Goal: Task Accomplishment & Management: Use online tool/utility

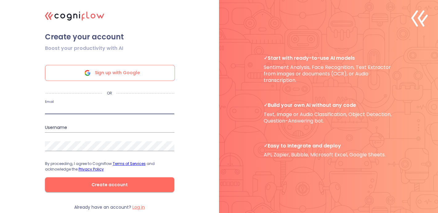
click at [81, 109] on input "email" at bounding box center [109, 109] width 129 height 10
drag, startPoint x: 124, startPoint y: 109, endPoint x: 31, endPoint y: 111, distance: 92.8
click at [31, 111] on div ".cls-1{fill:#141624;}.cls-2{fill:#eb5e60;}.cls-3{fill:none;stroke:#eb5e60;strok…" at bounding box center [219, 106] width 438 height 213
type input "stageandshow@gmail.com"
drag, startPoint x: 57, startPoint y: 125, endPoint x: 57, endPoint y: 129, distance: 3.7
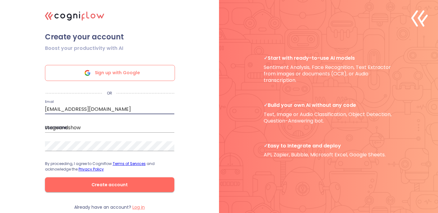
click at [57, 125] on input "stageandshow" at bounding box center [109, 128] width 129 height 10
click at [89, 128] on input "stageandshow" at bounding box center [109, 128] width 129 height 10
drag, startPoint x: 89, startPoint y: 125, endPoint x: 39, endPoint y: 128, distance: 49.4
click at [39, 128] on form "Boost your productivity with AI Sign up with Google OR Email stageandshow@gmail…" at bounding box center [110, 123] width 154 height 163
paste input "@gmail.com"
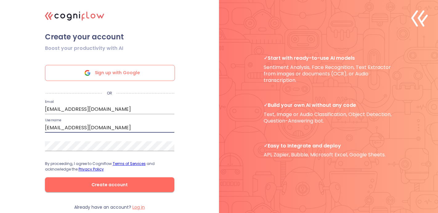
type input "[EMAIL_ADDRESS][DOMAIN_NAME]"
click at [105, 189] on button "Create account" at bounding box center [109, 185] width 129 height 15
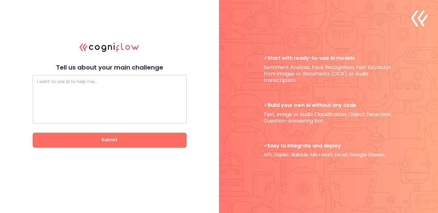
click at [72, 92] on textarea at bounding box center [109, 99] width 145 height 37
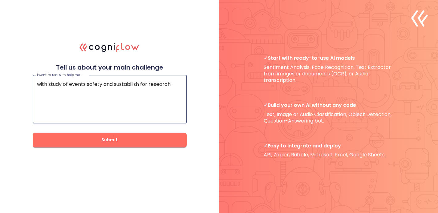
click at [132, 84] on textarea "with study of events safety and sustabilish for research" at bounding box center [109, 99] width 145 height 37
click at [0, 0] on div "sustainability" at bounding box center [0, 0] width 0 height 0
type textarea "with study of events safety and sustainability for research"
click at [139, 140] on span "Submit" at bounding box center [110, 140] width 134 height 8
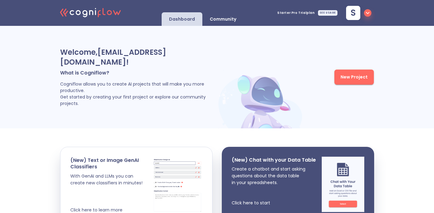
click at [222, 22] on p "Community" at bounding box center [223, 19] width 27 height 6
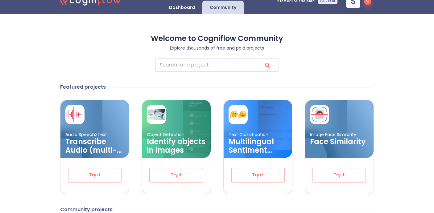
scroll to position [69, 0]
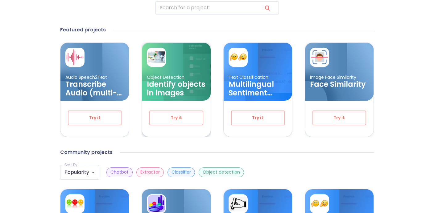
click at [174, 86] on h3 "Identify objects in images" at bounding box center [176, 88] width 59 height 17
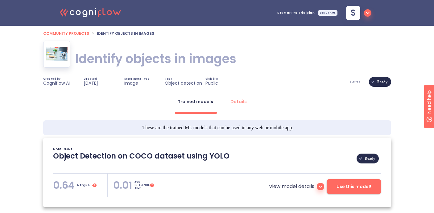
click at [59, 59] on img at bounding box center [57, 54] width 22 height 14
click at [244, 101] on div "Details" at bounding box center [238, 102] width 16 height 6
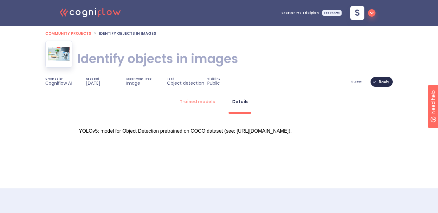
click at [363, 85] on div "Status Ready" at bounding box center [320, 82] width 145 height 10
click at [358, 81] on span "Status" at bounding box center [356, 82] width 11 height 2
click at [357, 83] on span "Status" at bounding box center [356, 82] width 11 height 2
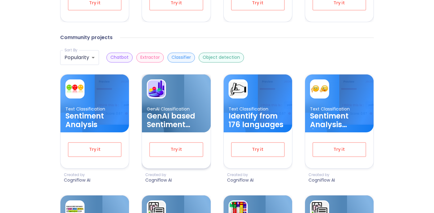
scroll to position [185, 0]
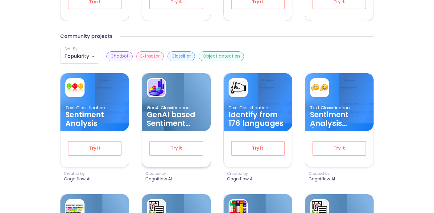
click at [165, 114] on h3 "GenAI based Sentiment Analysis for Products & Services (Multilingual)" at bounding box center [176, 119] width 59 height 17
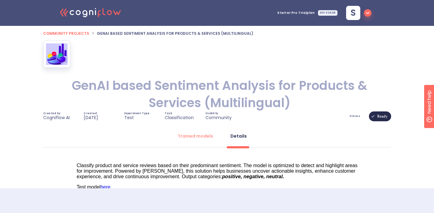
scroll to position [50, 0]
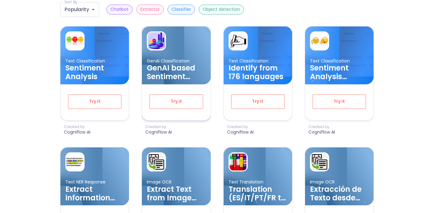
scroll to position [289, 0]
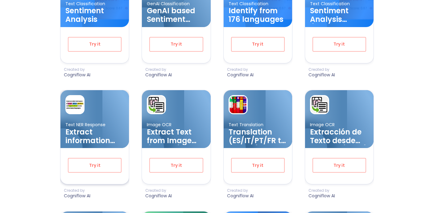
click at [90, 134] on h3 "Extract information from text" at bounding box center [94, 136] width 59 height 17
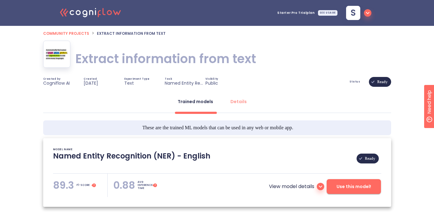
type textarea "[[DATE] 01:33:18]- Pretrained NER Model: flair/ner-english-ontonotes-fast [[DAT…"
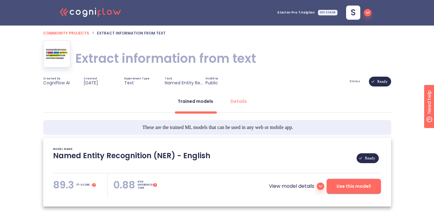
scroll to position [38, 0]
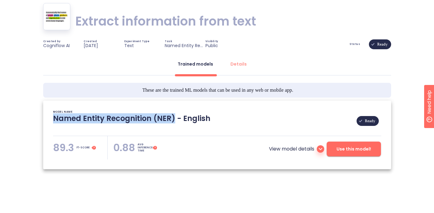
drag, startPoint x: 53, startPoint y: 118, endPoint x: 174, endPoint y: 117, distance: 121.1
click at [174, 117] on p "Named Entity Recognition (NER) - English" at bounding box center [131, 121] width 157 height 15
copy p "Named Entity Recognition (NER)"
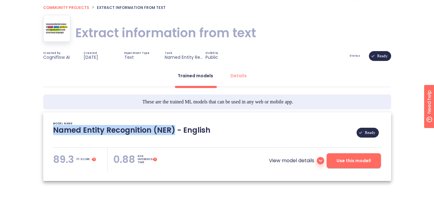
scroll to position [0, 0]
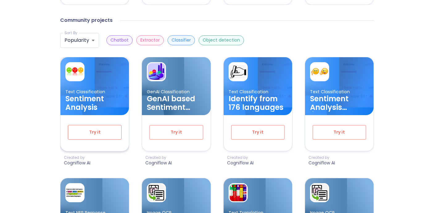
scroll to position [76, 0]
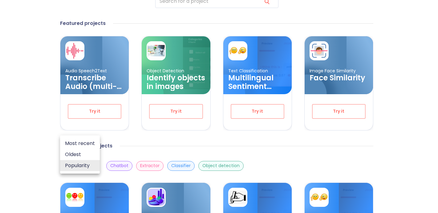
click at [45, 165] on div at bounding box center [219, 106] width 438 height 213
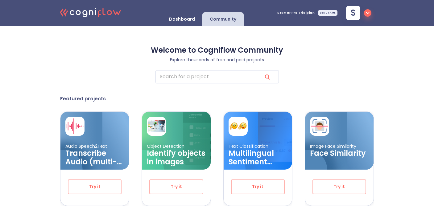
scroll to position [52, 0]
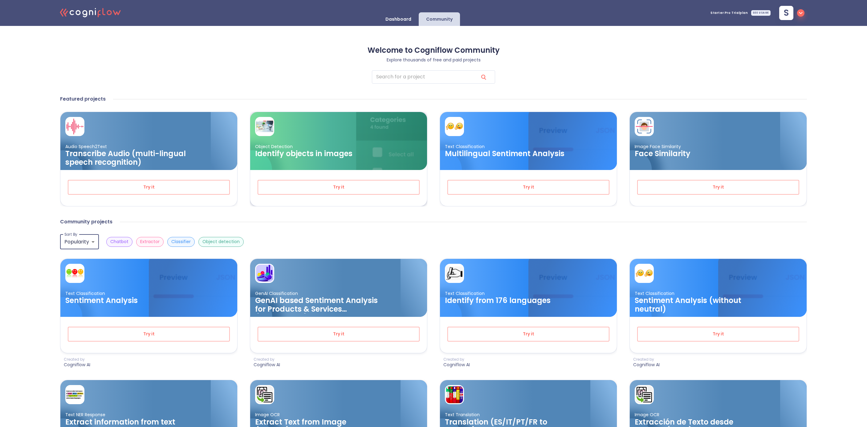
click at [309, 158] on h3 "Identify objects in images" at bounding box center [316, 153] width 123 height 9
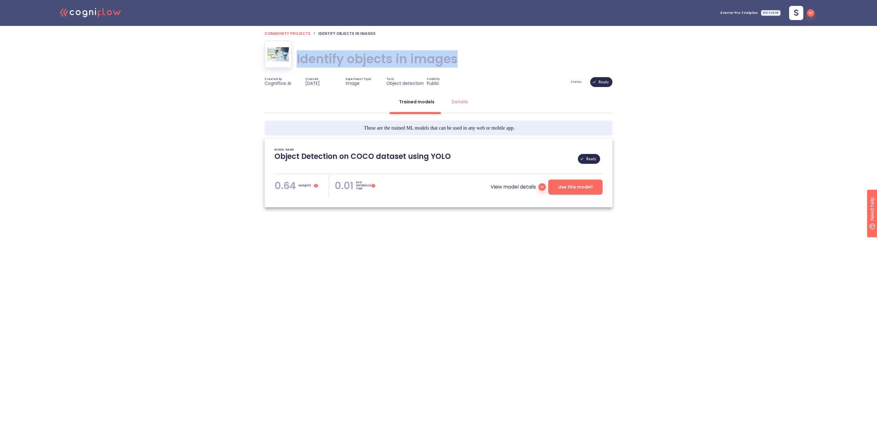
drag, startPoint x: 424, startPoint y: 62, endPoint x: 297, endPoint y: 63, distance: 127.0
click at [297, 63] on div "Identify objects in images Identify objects in images" at bounding box center [438, 59] width 348 height 36
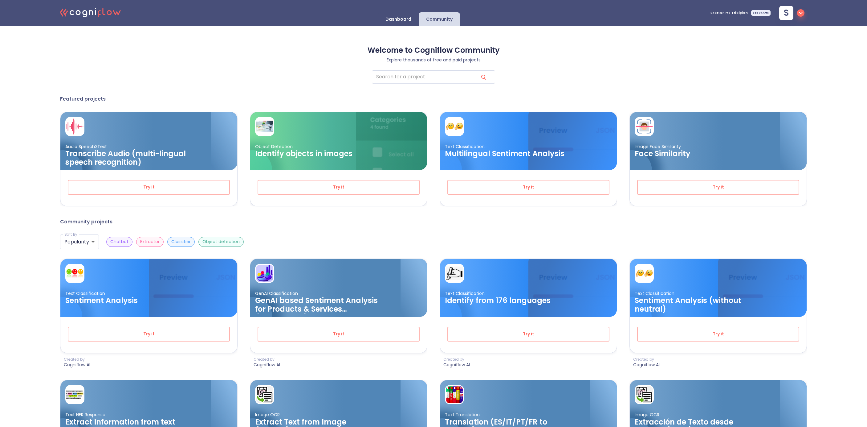
click at [99, 13] on icon at bounding box center [99, 13] width 3 height 7
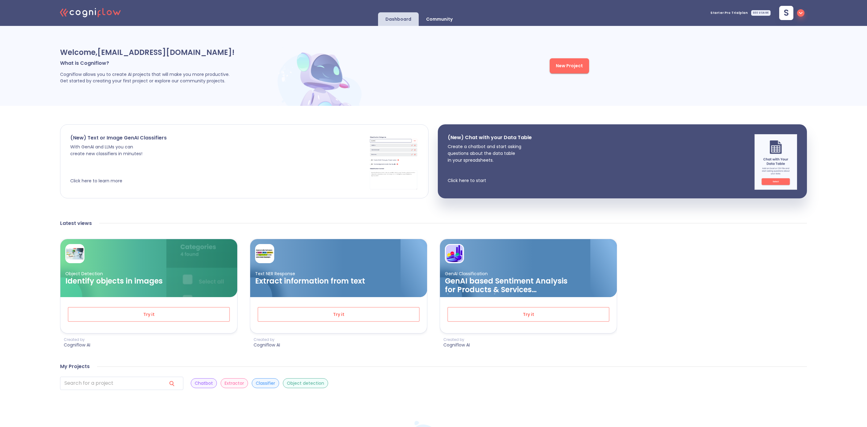
click at [158, 162] on p "With GenAI and LLMs you can create new classifiers in minutes! Click here to le…" at bounding box center [118, 163] width 96 height 41
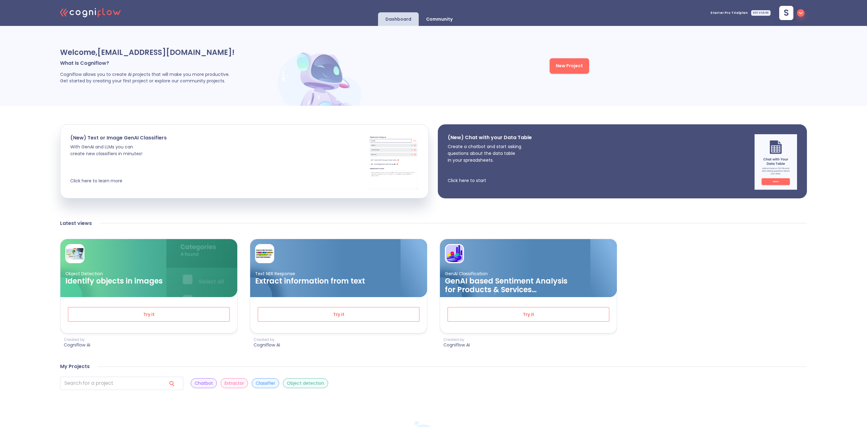
click at [433, 174] on p "Create a chatbot and start asking questions about the data table in your spread…" at bounding box center [490, 163] width 84 height 41
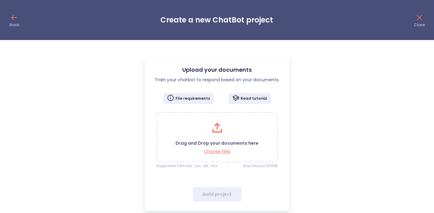
click at [300, 56] on div "Upload your documents Train your chatbot to respond based on your documents. Fi…" at bounding box center [217, 131] width 434 height 160
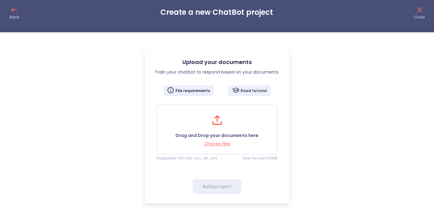
click at [250, 90] on p "Read tutorial" at bounding box center [253, 90] width 27 height 5
click at [418, 10] on icon at bounding box center [419, 10] width 10 height 10
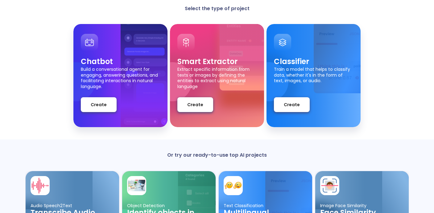
scroll to position [56, 0]
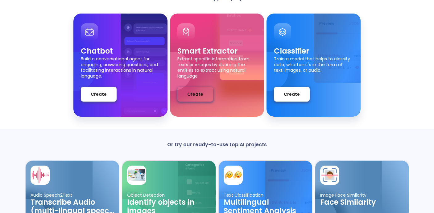
click at [193, 98] on button "Create" at bounding box center [195, 94] width 36 height 15
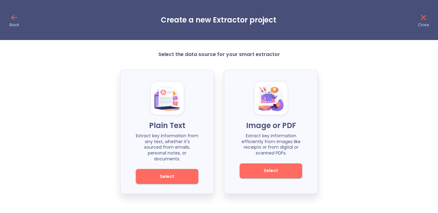
click at [264, 173] on span "Select" at bounding box center [271, 171] width 42 height 8
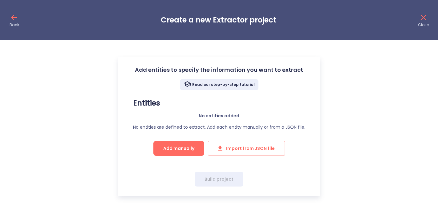
click at [149, 105] on h3 "Entities" at bounding box center [219, 103] width 172 height 9
click at [189, 157] on div "Read our step-by-step tutorial Entities No entities added No entities are defin…" at bounding box center [219, 121] width 182 height 85
click at [181, 149] on span "Add manually" at bounding box center [178, 149] width 31 height 8
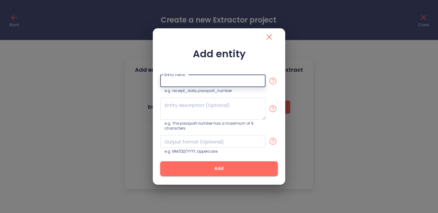
click at [226, 83] on input "text" at bounding box center [212, 81] width 105 height 13
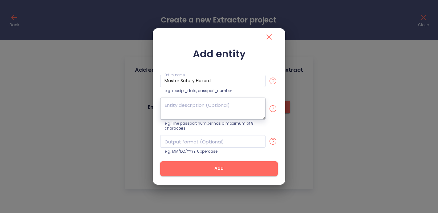
click at [215, 112] on textarea at bounding box center [212, 109] width 105 height 22
click at [274, 81] on icon at bounding box center [273, 81] width 10 height 10
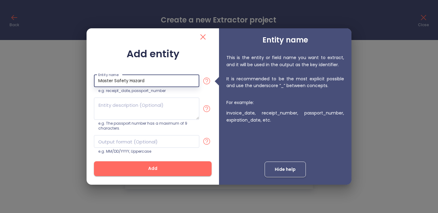
click at [115, 83] on input "Master Safety Hazard" at bounding box center [146, 81] width 105 height 13
click at [130, 81] on input "Master_Safety Hazard" at bounding box center [146, 81] width 105 height 13
type input "Master_Safety_Hazard"
click at [132, 109] on textarea at bounding box center [146, 109] width 105 height 22
click at [206, 109] on icon at bounding box center [207, 109] width 10 height 10
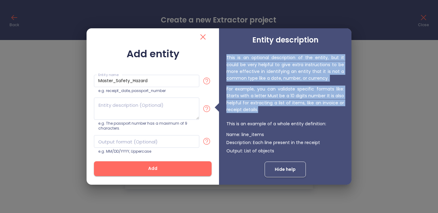
drag, startPoint x: 263, startPoint y: 110, endPoint x: 226, endPoint y: 56, distance: 65.0
click at [226, 56] on div "Entity description This is an optional description of the entity, but it could …" at bounding box center [285, 106] width 133 height 156
copy p "This is an optional description of the entity, but it could be very helpful to …"
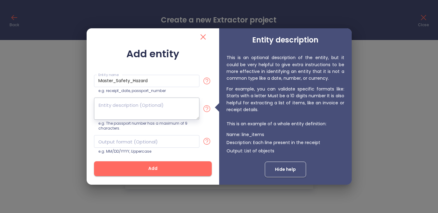
click at [105, 103] on textarea at bounding box center [146, 109] width 105 height 22
paste textarea "Hazard Collection – Entity Descriptions 1. Role/Worker Type Description: The jo…"
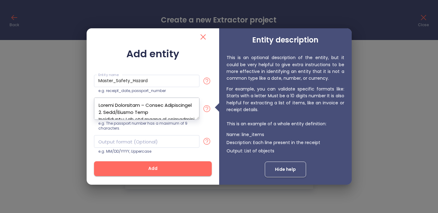
type textarea "Hazard Collection – Entity Descriptions 1. Role/Worker Type Description: The jo…"
click at [199, 120] on textarea at bounding box center [146, 109] width 105 height 22
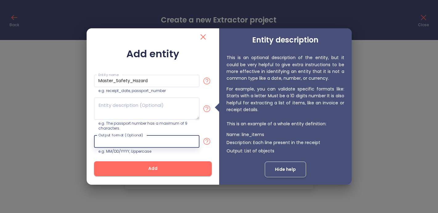
click at [138, 144] on input "text" at bounding box center [146, 141] width 105 height 13
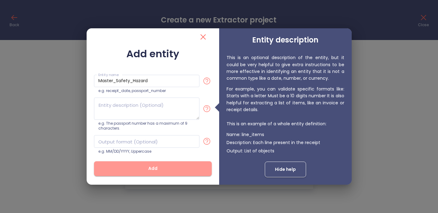
click at [174, 170] on span "Add" at bounding box center [153, 169] width 98 height 8
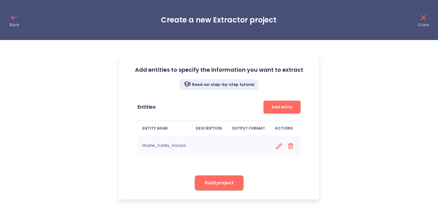
click at [275, 148] on icon at bounding box center [279, 147] width 8 height 8
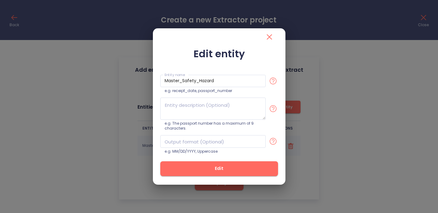
click at [337, 160] on div "Edit entity Entity name Master_Safety_Hazard Entity name e.g. receipt_date, pas…" at bounding box center [219, 106] width 438 height 213
click at [227, 169] on span "Edit" at bounding box center [219, 169] width 98 height 8
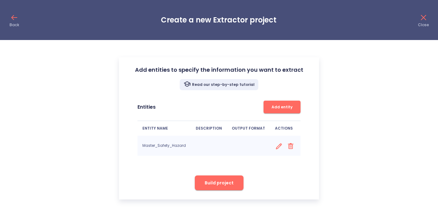
click at [212, 84] on p "Read our step-by-step tutorial" at bounding box center [223, 84] width 63 height 5
click at [428, 22] on icon at bounding box center [424, 18] width 10 height 10
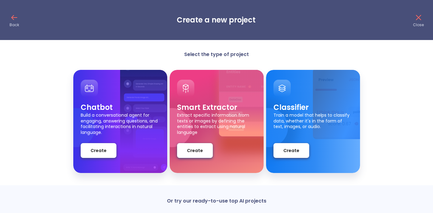
click at [5, 16] on div "Back Create a new project Close" at bounding box center [216, 20] width 433 height 40
click at [13, 19] on icon at bounding box center [14, 18] width 10 height 10
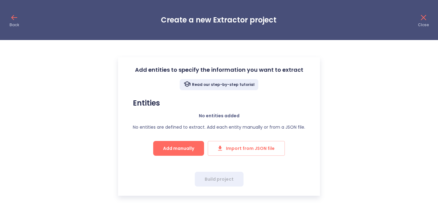
click at [13, 19] on icon at bounding box center [14, 18] width 10 height 10
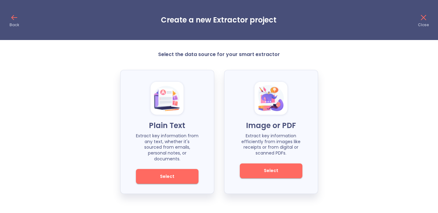
click at [13, 19] on icon at bounding box center [13, 17] width 2 height 4
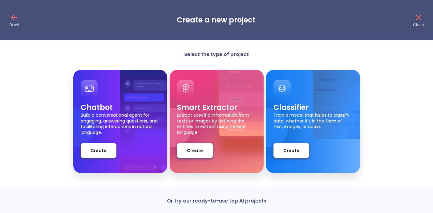
click at [13, 19] on icon at bounding box center [13, 17] width 2 height 4
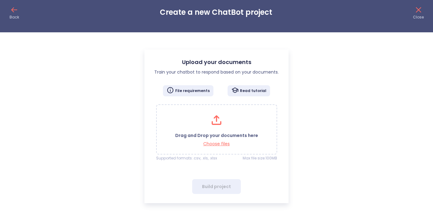
click at [13, 19] on p "Back" at bounding box center [15, 17] width 10 height 5
drag, startPoint x: 424, startPoint y: 9, endPoint x: 419, endPoint y: 9, distance: 5.2
click at [424, 9] on div "Back Create a new ChatBot project Close" at bounding box center [216, 12] width 433 height 40
click at [419, 9] on icon at bounding box center [419, 10] width 10 height 10
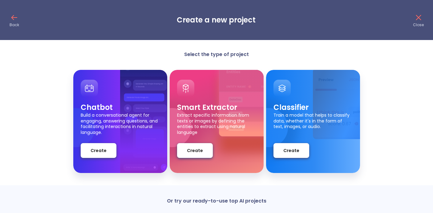
click at [220, 203] on p "Or try our ready-to-use top AI projects" at bounding box center [216, 201] width 433 height 6
click at [13, 16] on icon at bounding box center [14, 18] width 10 height 10
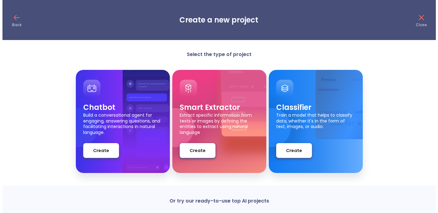
scroll to position [8, 0]
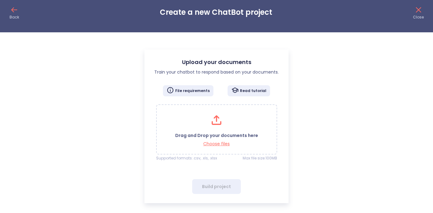
click at [12, 15] on p "Back" at bounding box center [15, 17] width 10 height 5
click at [187, 93] on p "File requirements" at bounding box center [192, 90] width 35 height 5
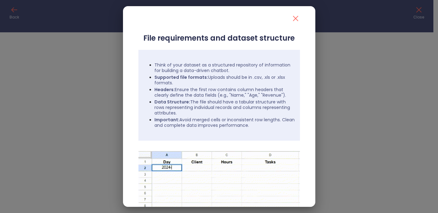
click at [293, 20] on icon "close" at bounding box center [296, 19] width 10 height 10
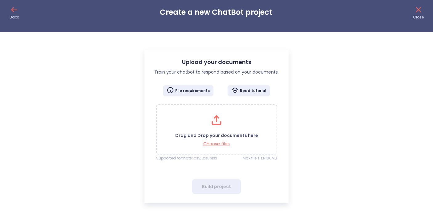
click at [16, 12] on icon at bounding box center [14, 10] width 10 height 10
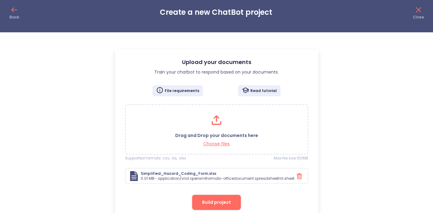
click at [215, 203] on span "Build project" at bounding box center [216, 203] width 29 height 8
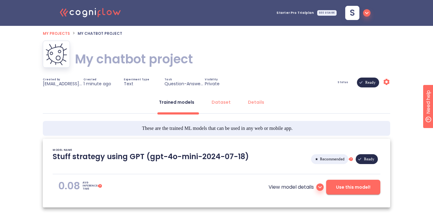
type textarea "[[DATE] 18:21:59]- Starting with download required files from shared storage [[…"
click at [226, 104] on div "Dataset" at bounding box center [221, 102] width 19 height 6
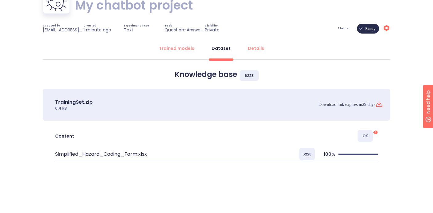
scroll to position [55, 0]
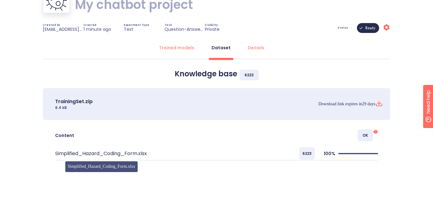
click at [139, 154] on p "Simplified_Hazard_Coding_Form.xlsx" at bounding box center [101, 153] width 92 height 7
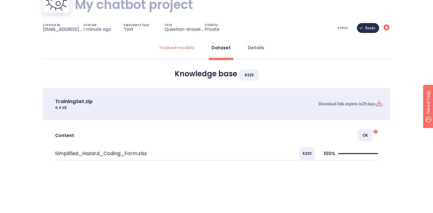
click at [253, 44] on button "Details" at bounding box center [256, 47] width 24 height 15
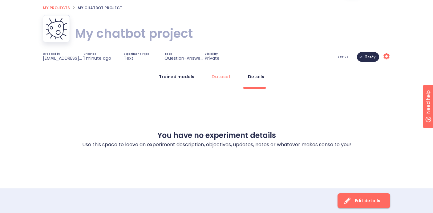
click at [182, 77] on div "Trained models" at bounding box center [176, 77] width 35 height 6
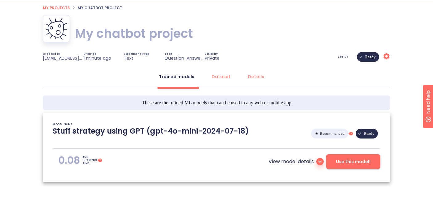
click at [96, 133] on p "Stuff strategy using GPT (gpt-4o-mini-2024-07-18)" at bounding box center [151, 133] width 196 height 15
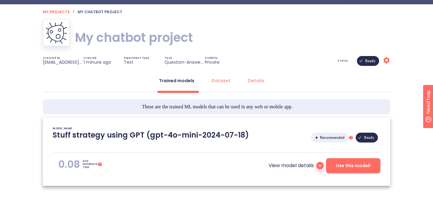
scroll to position [32, 0]
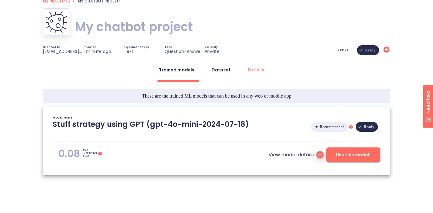
click at [224, 64] on button "Dataset" at bounding box center [221, 70] width 27 height 15
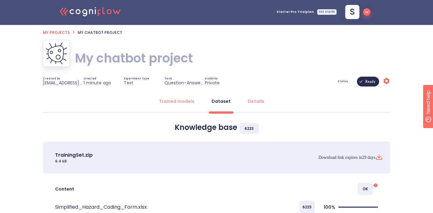
scroll to position [0, 0]
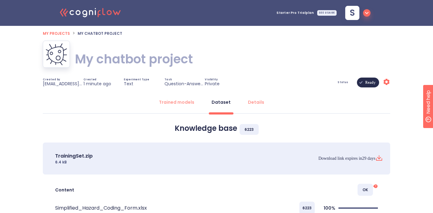
click at [375, 83] on span "Ready" at bounding box center [371, 82] width 18 height 44
click at [389, 83] on icon at bounding box center [387, 82] width 6 height 6
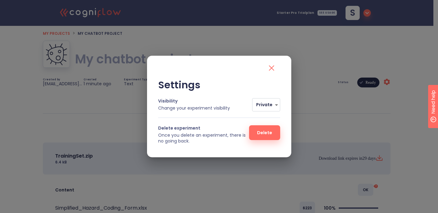
click at [260, 105] on body ".cls-1{fill:#141624;}.cls-2{fill:#eb5e60;}.cls-3{fill:none;stroke:#eb5e60;strok…" at bounding box center [219, 134] width 438 height 268
click at [260, 105] on li "Private" at bounding box center [272, 105] width 38 height 11
click at [313, 70] on div "Settings Visibility Change your experiment visibility Private 0 Delete experime…" at bounding box center [219, 106] width 438 height 213
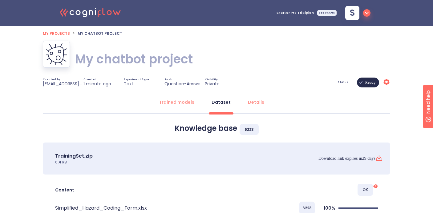
click at [82, 13] on icon ".cls-1{fill:#141624;}.cls-2{fill:#eb5e60;}.cls-3{fill:none;stroke:#eb5e60;strok…" at bounding box center [91, 12] width 68 height 19
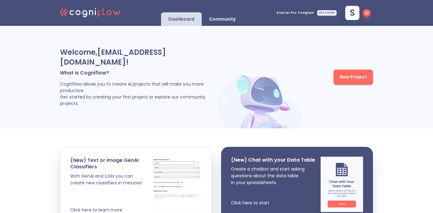
click at [353, 14] on span "s" at bounding box center [352, 13] width 5 height 9
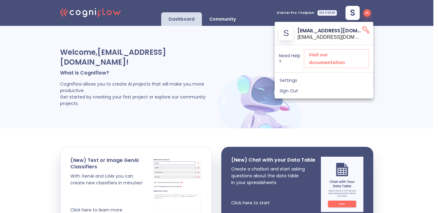
click at [390, 78] on div at bounding box center [219, 106] width 438 height 213
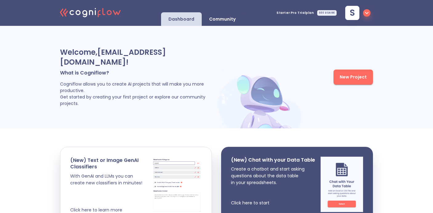
click at [228, 21] on p "Community" at bounding box center [222, 19] width 27 height 6
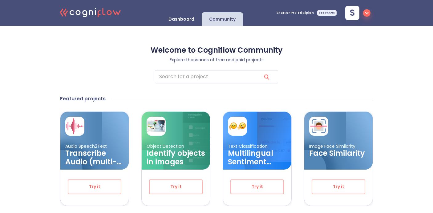
click at [194, 21] on p "Dashboard" at bounding box center [182, 19] width 26 height 6
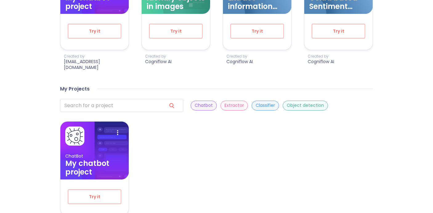
scroll to position [318, 0]
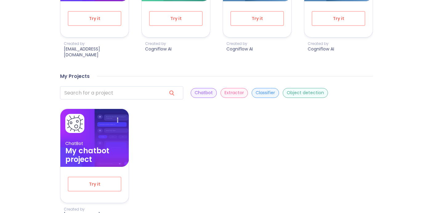
click at [94, 207] on p "Created by" at bounding box center [96, 209] width 65 height 5
click at [92, 147] on h3 "My chatbot project" at bounding box center [94, 155] width 59 height 17
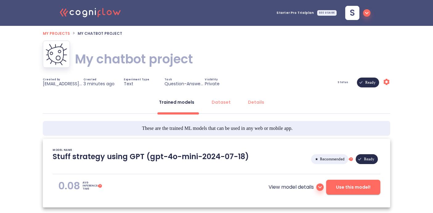
type textarea "[2025/09/22 18:21:59]- Starting with download required files from shared storag…"
click at [173, 61] on h1 "My chatbot project" at bounding box center [134, 59] width 118 height 17
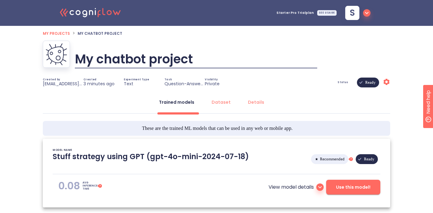
drag, startPoint x: 109, startPoint y: 57, endPoint x: 79, endPoint y: 56, distance: 30.5
click at [79, 56] on input "My chatbot project" at bounding box center [196, 59] width 243 height 19
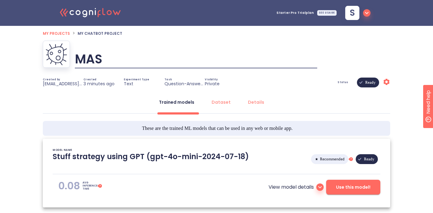
type input "MAST"
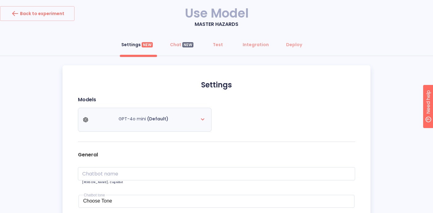
click at [208, 122] on div "GPT-4o mini (Default)" at bounding box center [145, 120] width 134 height 24
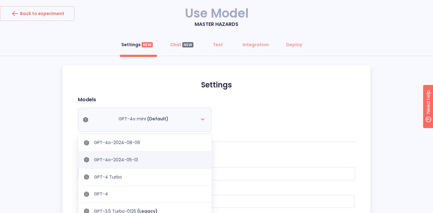
scroll to position [63, 0]
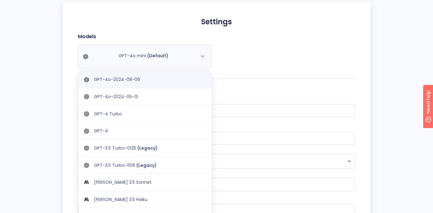
click at [130, 82] on p "GPT-4o-2024-08-06" at bounding box center [117, 80] width 46 height 6
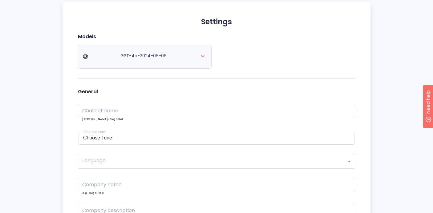
click at [145, 63] on div "GPT-4o-2024-08-06" at bounding box center [144, 56] width 123 height 17
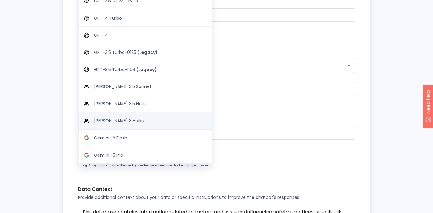
scroll to position [5, 0]
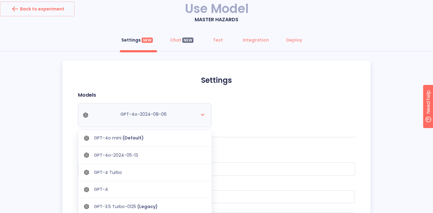
click at [194, 112] on div "GPT-4o-2024-08-06 GPT-4o mini (Default) GPT-4o-2024-05-13 GPT-4 Turbo GPT-4 GPT…" at bounding box center [144, 115] width 123 height 17
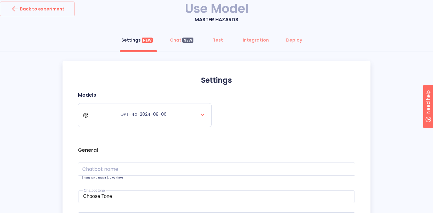
click at [235, 114] on div "Models GPT-4o-2024-08-06" at bounding box center [216, 114] width 277 height 45
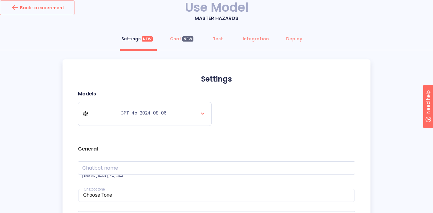
scroll to position [67, 0]
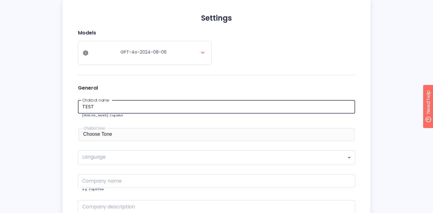
type input "TEST"
click at [113, 133] on div "Choose Tone" at bounding box center [216, 135] width 267 height 6
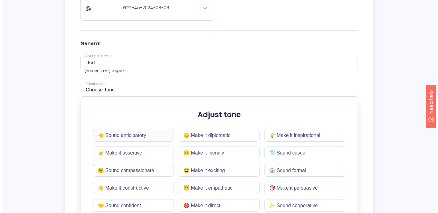
scroll to position [164, 0]
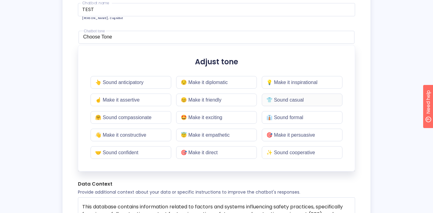
click at [275, 100] on div "👕 Sound casual" at bounding box center [302, 100] width 81 height 13
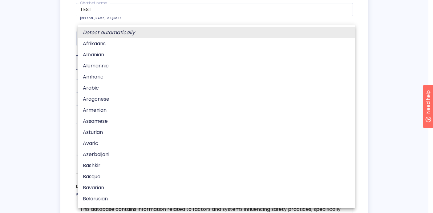
click at [112, 69] on body "Back to experiment Use Model MASTER HAZARDS Settings NEW Chat NEW Test Integrat…" at bounding box center [216, 183] width 433 height 695
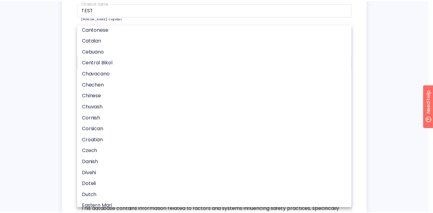
scroll to position [341, 0]
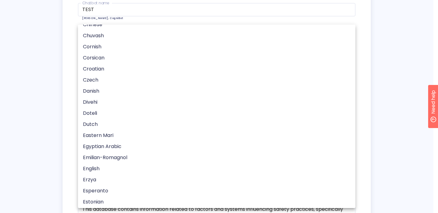
click at [98, 169] on li "English" at bounding box center [219, 168] width 282 height 11
type input "en"
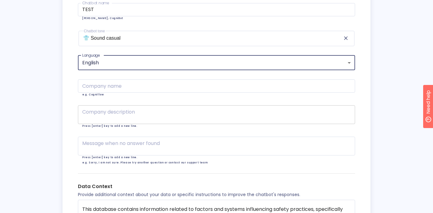
click at [128, 114] on textarea at bounding box center [216, 114] width 269 height 7
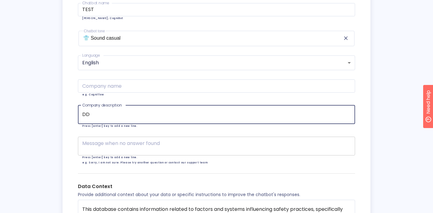
type textarea "DD"
click at [99, 145] on textarea at bounding box center [216, 145] width 269 height 7
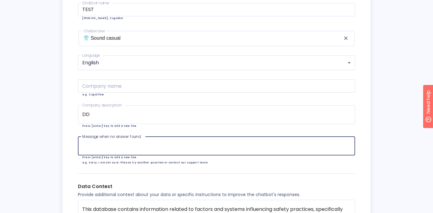
click at [71, 145] on div "Settings Models GPT-4o-2024-08-06 General Chatbot name TEST Chatbot name e.g. C…" at bounding box center [217, 208] width 308 height 614
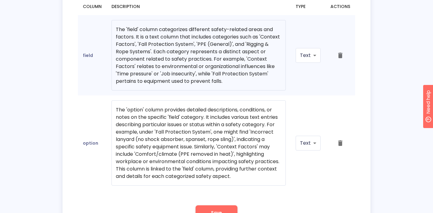
scroll to position [481, 0]
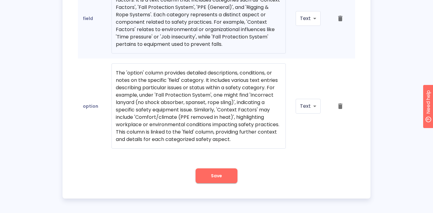
click at [221, 175] on span "Save" at bounding box center [216, 176] width 11 height 8
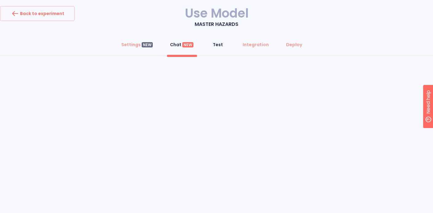
click at [224, 44] on span "Test" at bounding box center [218, 45] width 15 height 6
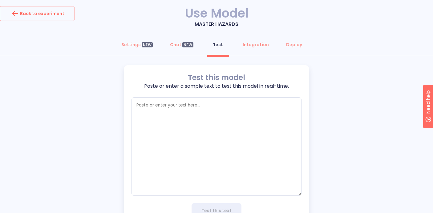
scroll to position [27, 0]
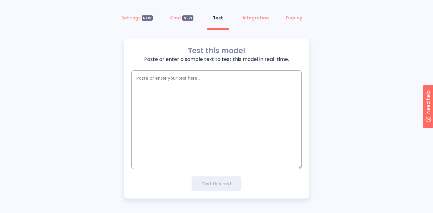
click at [186, 93] on textarea "empty textarea" at bounding box center [217, 120] width 170 height 99
click at [139, 20] on div "Settings NEW" at bounding box center [136, 18] width 31 height 6
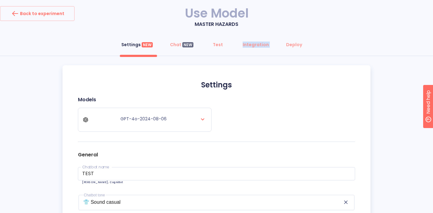
click at [260, 44] on div "Integration" at bounding box center [256, 45] width 26 height 6
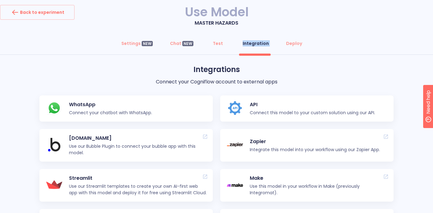
scroll to position [63, 0]
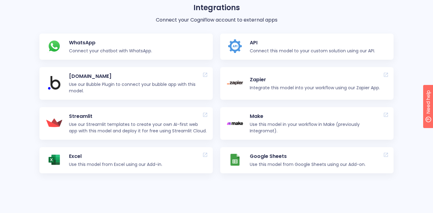
click at [127, 50] on p "Connect your chatbot with WhatsApp." at bounding box center [110, 51] width 83 height 6
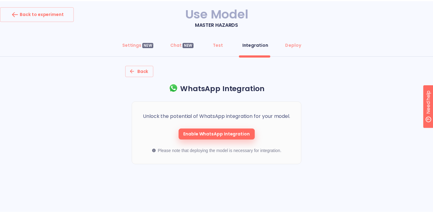
scroll to position [63, 0]
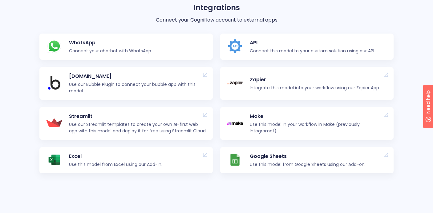
click at [272, 52] on p "Connect this model to your custom solution using our API." at bounding box center [312, 51] width 125 height 6
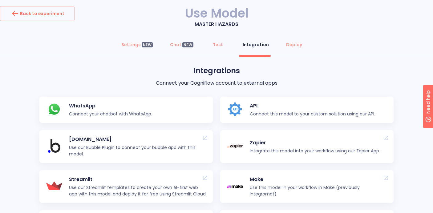
scroll to position [63, 0]
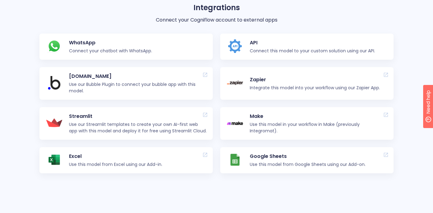
click at [277, 162] on p "Use this model from Google Sheets using our Add-on." at bounding box center [308, 165] width 116 height 6
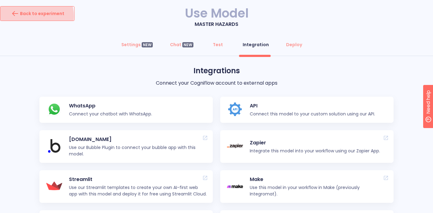
click at [34, 16] on div "Back to experiment" at bounding box center [37, 14] width 54 height 10
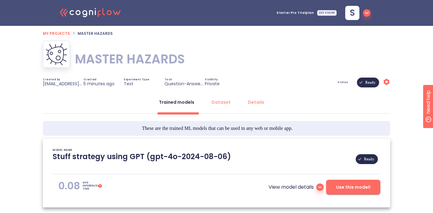
click at [68, 34] on span "My projects" at bounding box center [56, 33] width 27 height 5
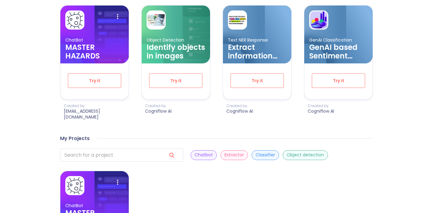
scroll to position [243, 0]
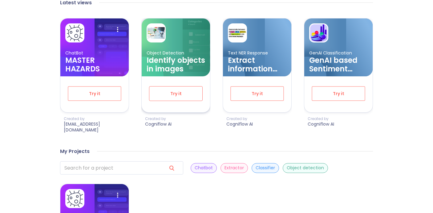
click at [173, 90] on span "Try it" at bounding box center [175, 94] width 33 height 8
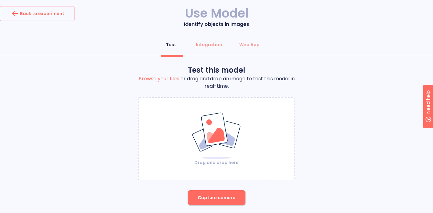
click at [216, 157] on img at bounding box center [217, 135] width 50 height 47
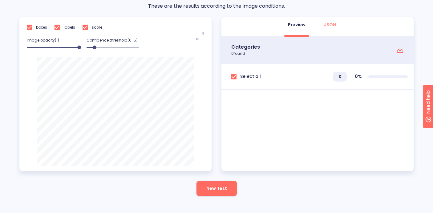
scroll to position [61, 0]
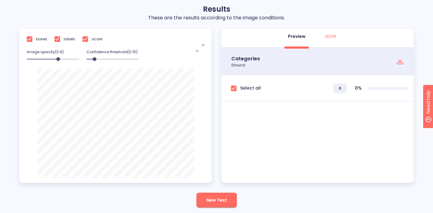
drag, startPoint x: 81, startPoint y: 59, endPoint x: 35, endPoint y: 59, distance: 46.2
click at [56, 59] on span at bounding box center [58, 59] width 4 height 4
drag, startPoint x: 35, startPoint y: 58, endPoint x: 91, endPoint y: 62, distance: 55.6
click at [91, 62] on div "Image opacity( 1 ) Confidence threshold( 0.15 )" at bounding box center [83, 56] width 120 height 15
drag, startPoint x: 96, startPoint y: 59, endPoint x: 108, endPoint y: 62, distance: 12.6
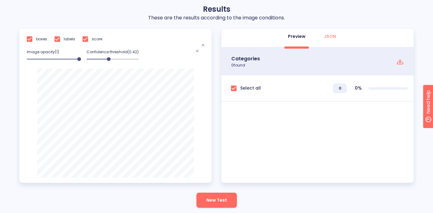
click at [108, 61] on span at bounding box center [109, 59] width 4 height 4
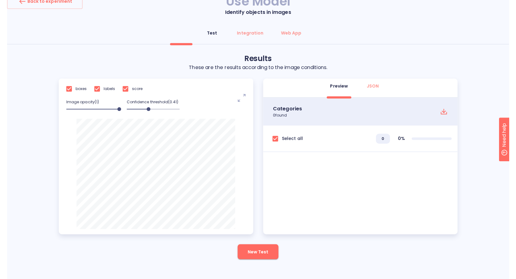
scroll to position [10, 0]
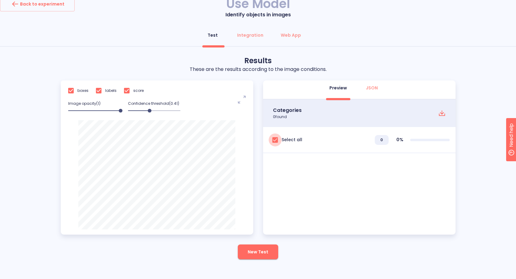
click at [275, 139] on input "checkbox" at bounding box center [274, 139] width 13 height 13
checkbox input "true"
click at [281, 158] on div at bounding box center [359, 157] width 192 height 8
click at [372, 84] on button "JSON" at bounding box center [371, 87] width 22 height 15
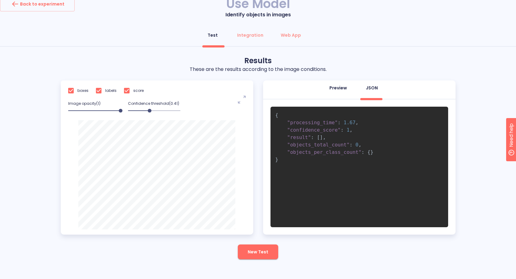
click at [334, 88] on div "Preview" at bounding box center [338, 88] width 18 height 6
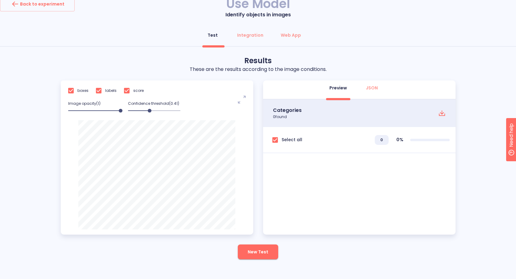
click at [100, 91] on input "checkbox" at bounding box center [98, 90] width 13 height 13
checkbox input "true"
click at [133, 92] on input "checkbox" at bounding box center [126, 90] width 13 height 13
click at [131, 92] on input "checkbox" at bounding box center [126, 90] width 13 height 13
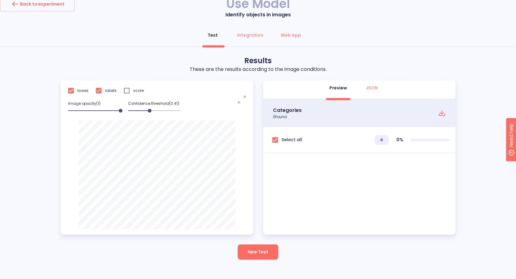
checkbox input "true"
click at [251, 35] on div "Integration" at bounding box center [250, 35] width 26 height 6
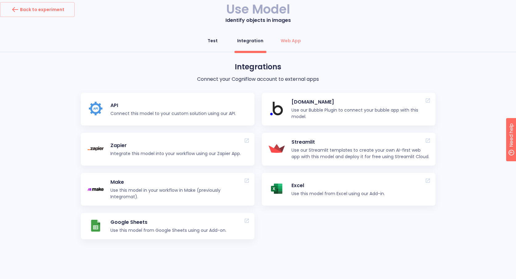
click at [223, 42] on button "Test" at bounding box center [212, 40] width 22 height 15
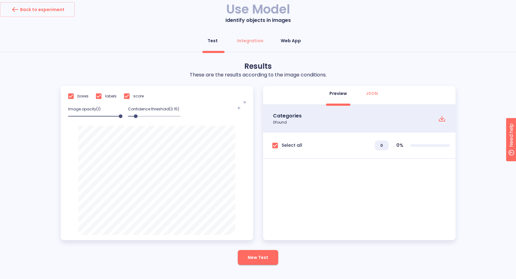
click at [286, 44] on button "Web App" at bounding box center [291, 40] width 28 height 15
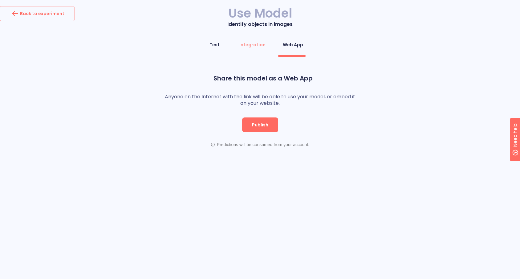
click at [216, 44] on div "Test" at bounding box center [215, 45] width 10 height 6
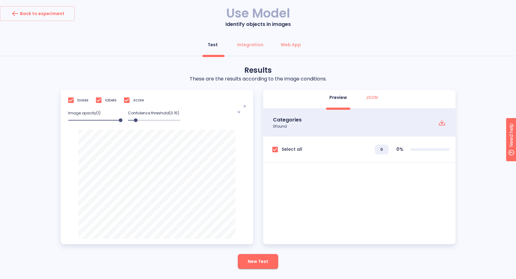
click at [244, 18] on h1 "Use Model" at bounding box center [258, 13] width 516 height 14
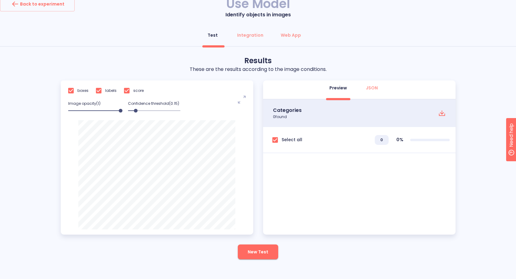
click at [259, 213] on button "New Test" at bounding box center [258, 251] width 40 height 15
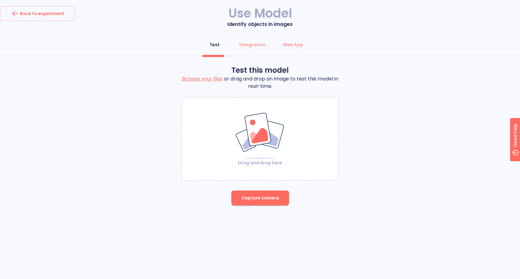
click at [254, 149] on img at bounding box center [260, 135] width 50 height 47
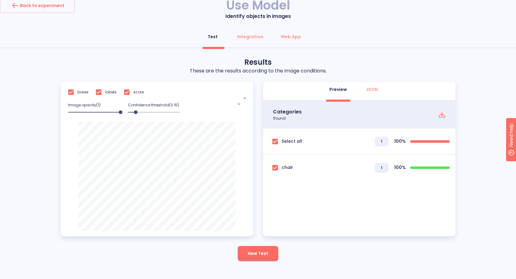
scroll to position [10, 0]
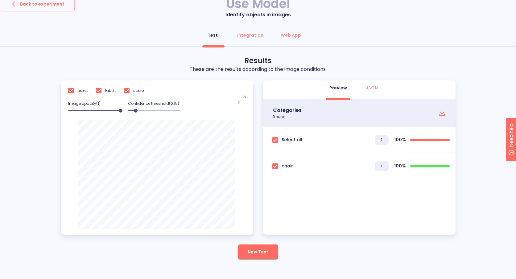
click at [159, 111] on div "boxes labels score Image opacity( 1 ) Confidence threshold( 0.15 ) noun-max-379…" at bounding box center [157, 155] width 192 height 150
drag, startPoint x: 138, startPoint y: 110, endPoint x: 158, endPoint y: 111, distance: 19.1
click at [158, 111] on span at bounding box center [158, 111] width 4 height 4
drag, startPoint x: 120, startPoint y: 110, endPoint x: 85, endPoint y: 108, distance: 35.2
click at [85, 109] on span at bounding box center [85, 111] width 4 height 4
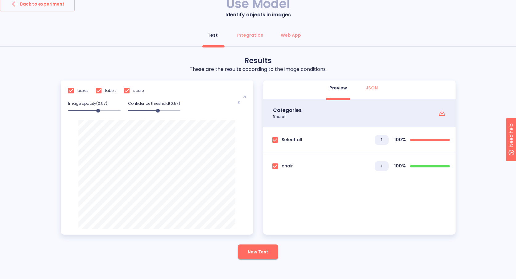
drag, startPoint x: 85, startPoint y: 108, endPoint x: 98, endPoint y: 109, distance: 13.3
click at [98, 109] on span at bounding box center [98, 111] width 4 height 4
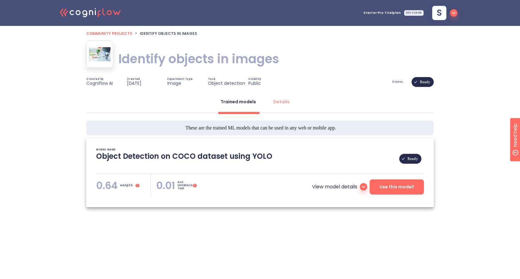
click at [321, 187] on p "View model details" at bounding box center [334, 186] width 45 height 7
click at [284, 104] on div "Details" at bounding box center [281, 102] width 16 height 6
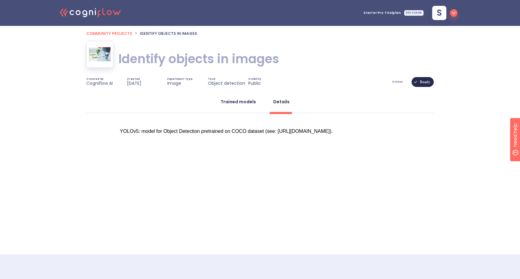
click at [235, 102] on div "Trained models" at bounding box center [238, 102] width 35 height 6
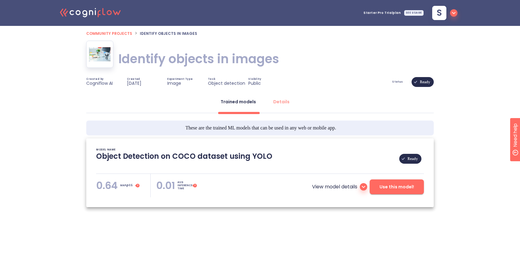
click at [350, 188] on p "View model details" at bounding box center [334, 186] width 45 height 7
click at [362, 188] on icon at bounding box center [363, 186] width 7 height 7
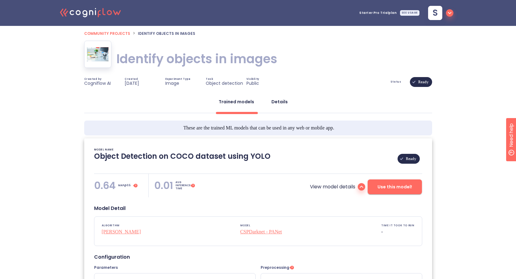
click at [274, 104] on div "Details" at bounding box center [279, 102] width 16 height 6
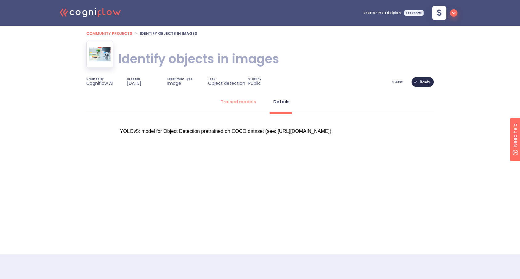
click at [108, 34] on span "Community projects" at bounding box center [109, 33] width 46 height 5
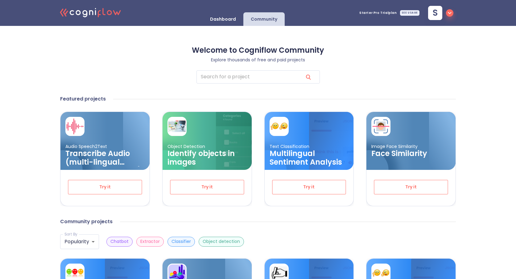
click at [101, 14] on icon ".cls-1{fill:#141624;}.cls-2{fill:#eb5e60;}.cls-3{fill:none;stroke:#eb5e60;strok…" at bounding box center [91, 12] width 68 height 19
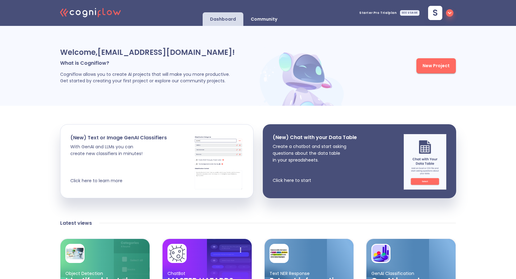
click at [433, 64] on span "New Project" at bounding box center [435, 66] width 27 height 8
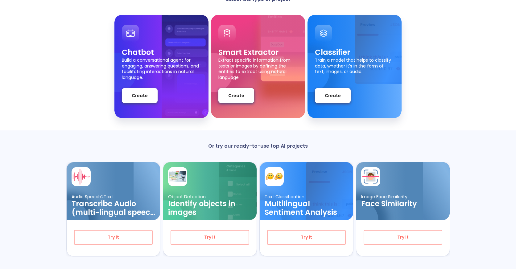
scroll to position [56, 0]
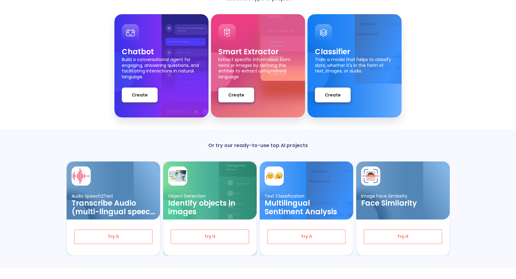
click at [204, 208] on h3 "Identify objects in images" at bounding box center [210, 207] width 84 height 17
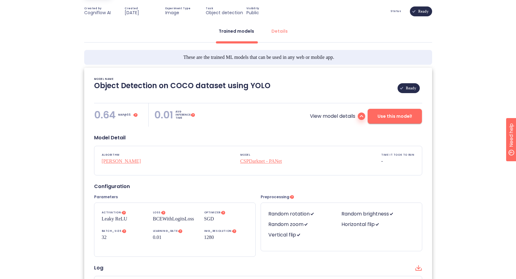
scroll to position [102, 0]
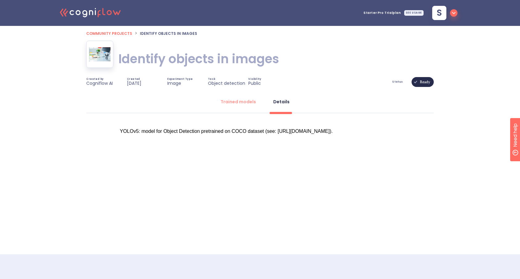
click at [127, 81] on p "3 years ago" at bounding box center [134, 83] width 14 height 6
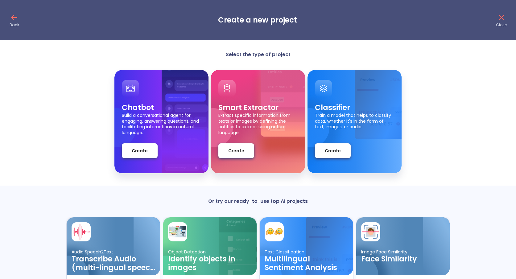
click at [19, 16] on div "Back Create a new project Close" at bounding box center [258, 20] width 516 height 40
click at [17, 18] on icon at bounding box center [14, 18] width 5 height 0
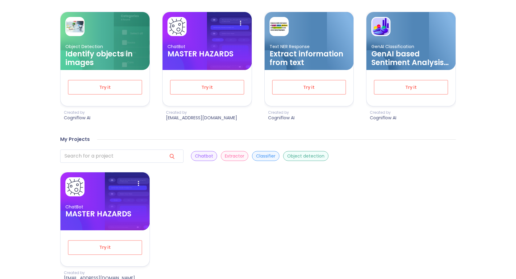
scroll to position [199, 0]
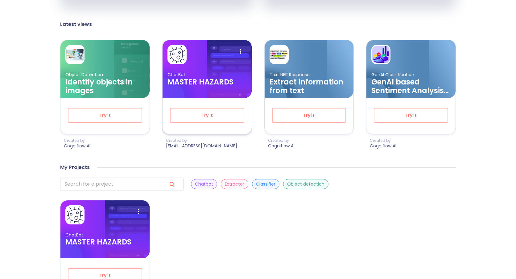
click at [195, 86] on img at bounding box center [182, 99] width 41 height 78
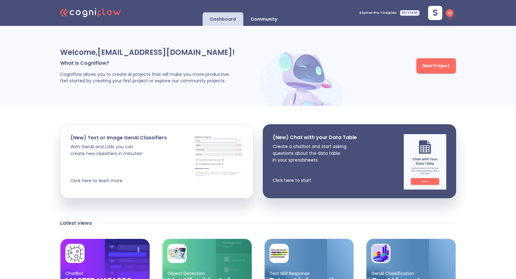
click at [96, 18] on icon ".cls-1{fill:#141624;}.cls-2{fill:#eb5e60;}.cls-3{fill:none;stroke:#eb5e60;strok…" at bounding box center [91, 12] width 68 height 19
click at [317, 74] on img at bounding box center [302, 76] width 89 height 59
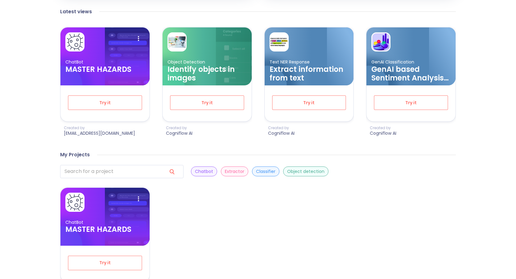
scroll to position [240, 0]
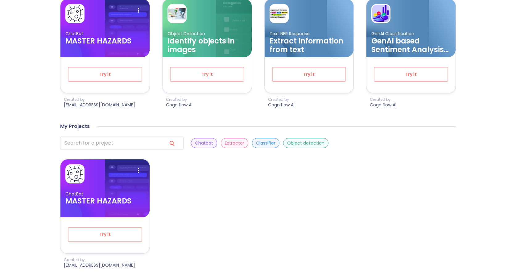
click at [234, 141] on p "Extractor" at bounding box center [234, 143] width 19 height 6
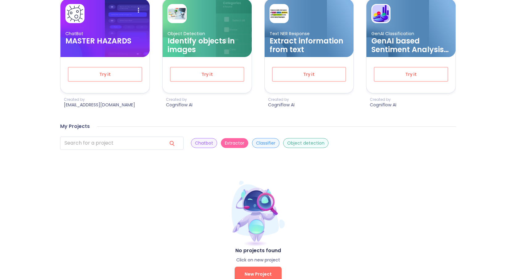
scroll to position [256, 0]
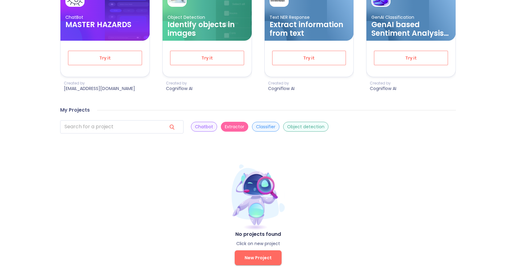
click at [300, 125] on p "Object detection" at bounding box center [305, 127] width 37 height 6
click at [257, 265] on html ".cls-1{fill:#141624;}.cls-2{fill:#eb5e60;}.cls-3{fill:none;stroke:#eb5e60;strok…" at bounding box center [258, 12] width 516 height 537
click at [256, 256] on span "New Project" at bounding box center [257, 258] width 27 height 8
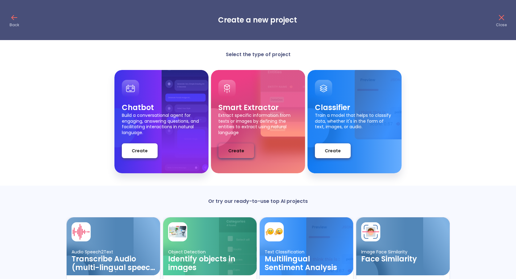
click at [229, 154] on span "Create" at bounding box center [236, 151] width 16 height 8
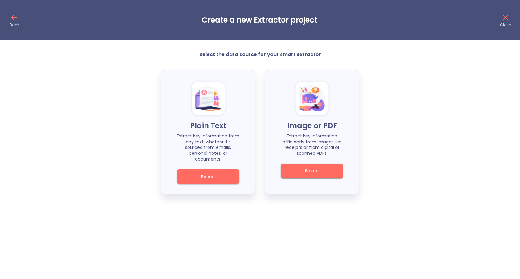
click at [300, 170] on span "Select" at bounding box center [312, 171] width 42 height 8
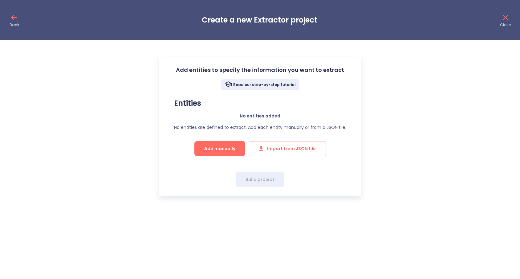
click at [229, 149] on span "Add manually" at bounding box center [219, 149] width 31 height 8
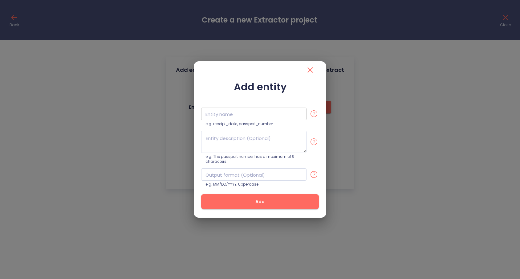
click at [230, 114] on input "text" at bounding box center [253, 114] width 105 height 13
type input "XX"
click at [251, 207] on button "Add" at bounding box center [260, 201] width 118 height 15
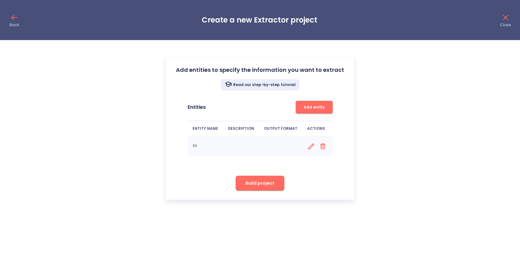
click at [308, 147] on icon at bounding box center [311, 147] width 6 height 6
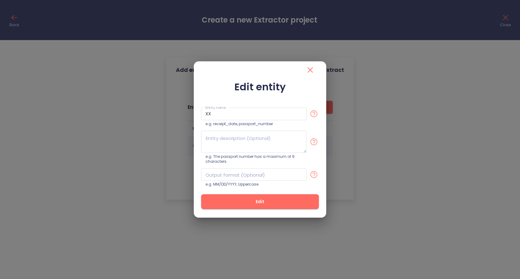
click at [259, 202] on span "Edit" at bounding box center [260, 202] width 98 height 8
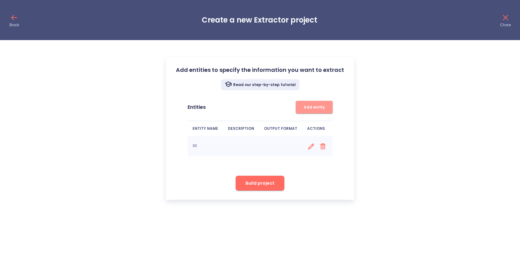
click at [311, 105] on span "Add entity" at bounding box center [314, 107] width 31 height 6
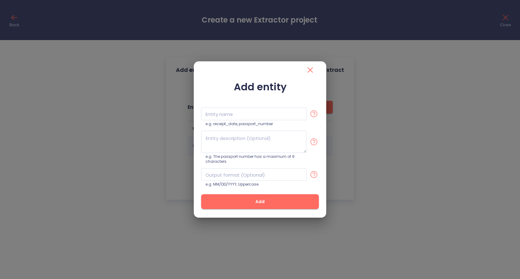
click at [309, 69] on icon "close" at bounding box center [310, 69] width 5 height 5
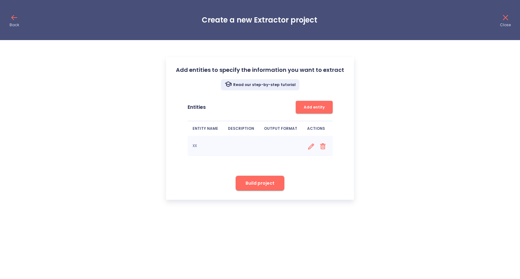
click at [309, 108] on span "Add entity" at bounding box center [314, 107] width 31 height 6
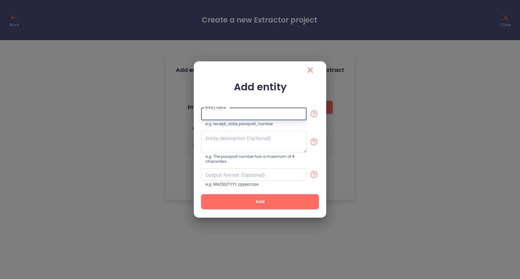
click at [252, 117] on input "text" at bounding box center [253, 114] width 105 height 13
type input "EEE"
click at [240, 198] on span "Add" at bounding box center [260, 202] width 98 height 8
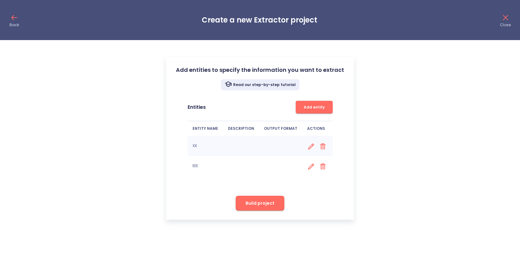
click at [259, 207] on button "Build project" at bounding box center [260, 203] width 49 height 15
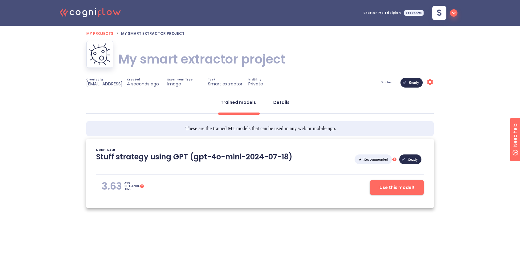
click at [281, 107] on button "Details" at bounding box center [282, 102] width 24 height 15
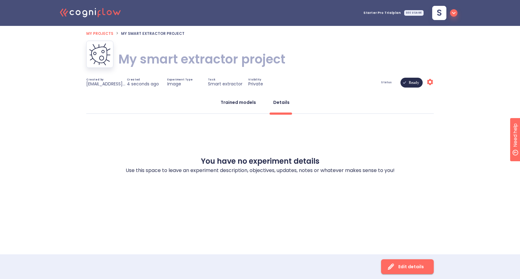
click at [252, 108] on button "Trained models" at bounding box center [238, 102] width 43 height 15
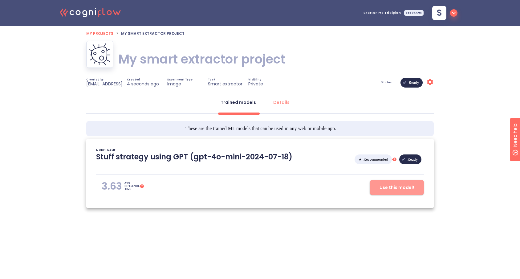
click at [384, 192] on button "Use this model!" at bounding box center [397, 187] width 54 height 15
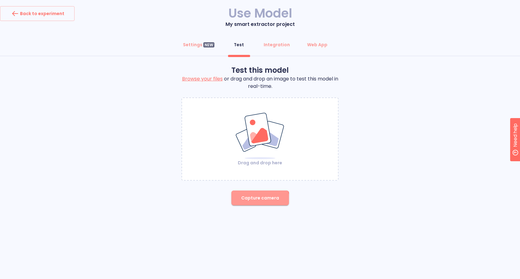
click at [258, 202] on button "Capture camera" at bounding box center [260, 197] width 58 height 15
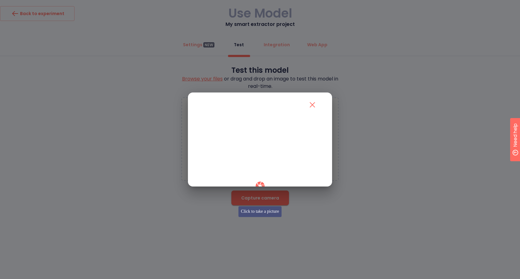
click at [262, 190] on icon "button" at bounding box center [260, 186] width 9 height 9
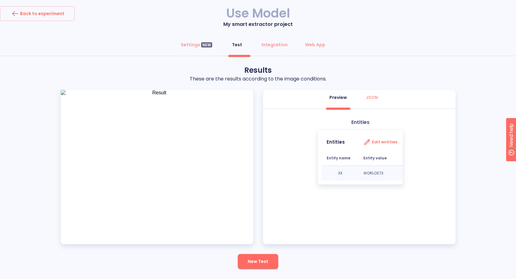
click at [243, 187] on img at bounding box center [157, 167] width 192 height 154
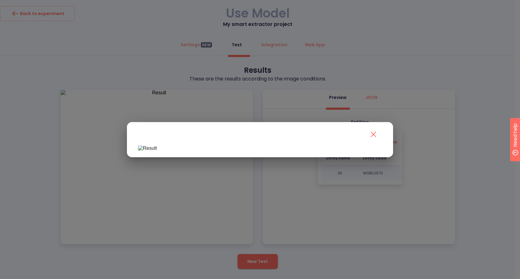
click at [460, 157] on div at bounding box center [260, 139] width 520 height 279
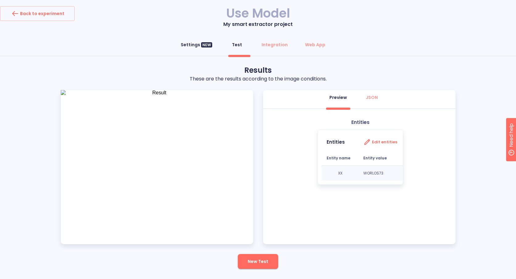
click at [196, 45] on div "Settings NEW" at bounding box center [196, 45] width 31 height 6
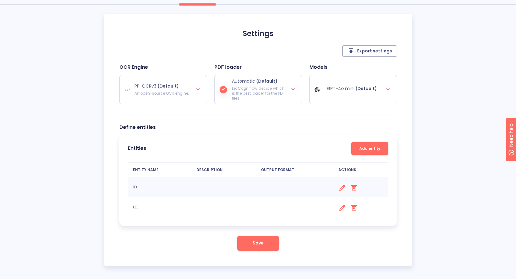
scroll to position [3, 0]
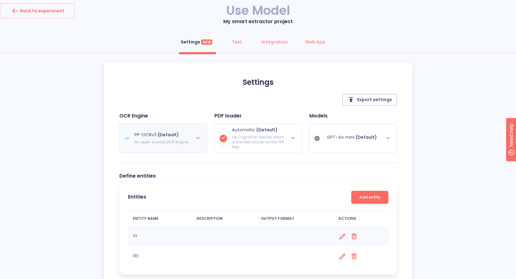
click at [197, 141] on div at bounding box center [197, 138] width 7 height 9
click at [263, 157] on div "OCR Engine PP-OCRv3 (Default) An open-source OCR engine. Amazon-color Created w…" at bounding box center [257, 138] width 277 height 50
click at [278, 137] on p "Let Cogniflow decide which is the best loader for the PDF files." at bounding box center [258, 142] width 52 height 15
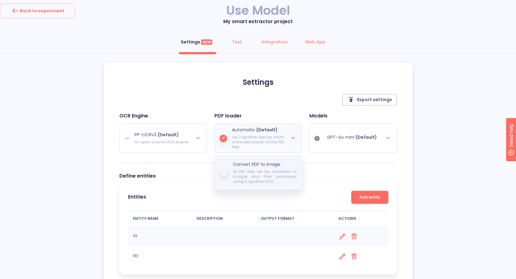
click at [229, 171] on div "Convert PDF to image All PDF files will be converted to images and then process…" at bounding box center [258, 173] width 87 height 34
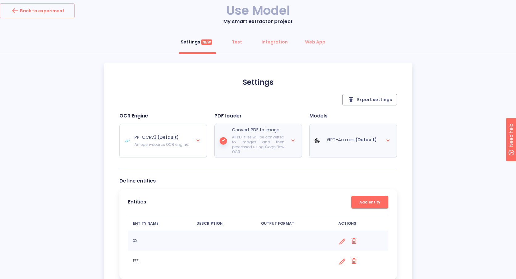
click at [338, 144] on div "GPT-4o mini (Default)" at bounding box center [352, 140] width 77 height 27
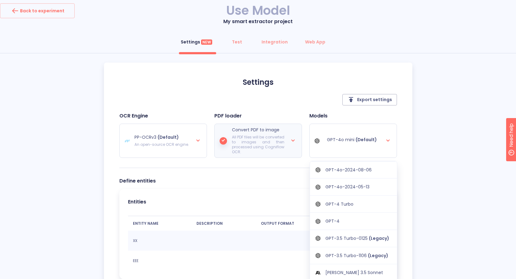
click at [339, 218] on div "GPT-4" at bounding box center [358, 221] width 66 height 6
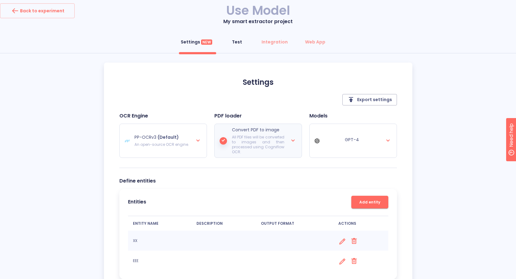
click at [232, 43] on div "Test" at bounding box center [237, 42] width 10 height 6
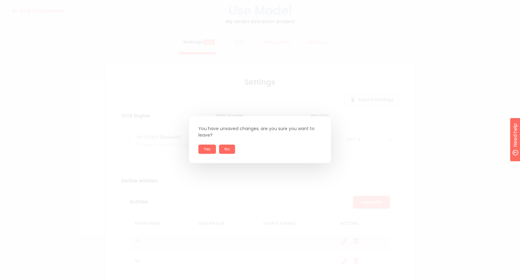
drag, startPoint x: 200, startPoint y: 156, endPoint x: 204, endPoint y: 154, distance: 5.1
click at [200, 156] on div "You have unsaved changes, are you sure you want to leave? Yes No" at bounding box center [260, 139] width 142 height 47
click at [211, 149] on button "Yes" at bounding box center [208, 149] width 18 height 9
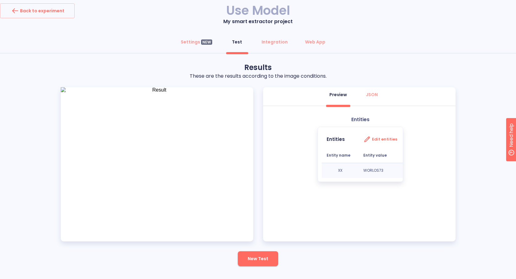
scroll to position [10, 0]
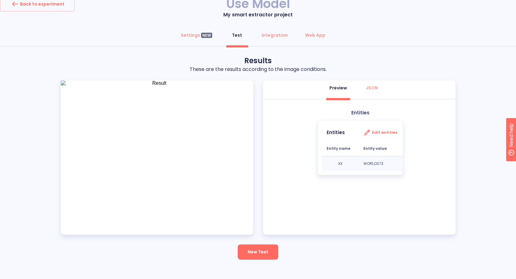
click at [194, 142] on img at bounding box center [157, 157] width 192 height 154
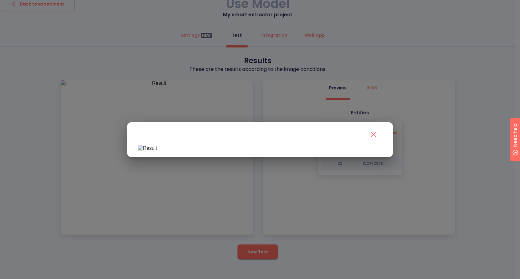
drag, startPoint x: 223, startPoint y: 143, endPoint x: 245, endPoint y: 133, distance: 23.3
click at [157, 145] on img at bounding box center [147, 148] width 19 height 6
click at [377, 126] on button "close" at bounding box center [373, 134] width 17 height 17
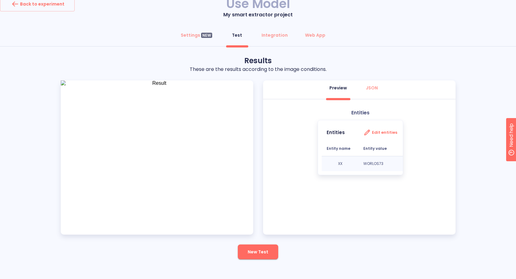
click at [381, 132] on h3 "Edit entities" at bounding box center [384, 132] width 25 height 5
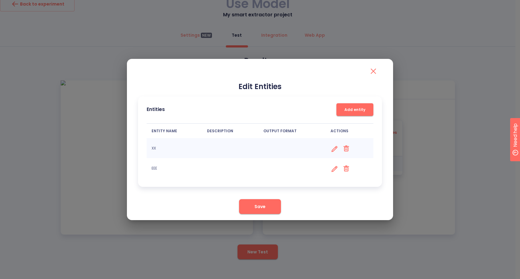
click at [146, 169] on div "Entities Add entity ENTITY NAME DESCRIPTION OUTPUT FORMAT ACTIONS XX Delete ent…" at bounding box center [260, 141] width 244 height 91
click at [156, 169] on p "EEE" at bounding box center [175, 168] width 46 height 5
click at [332, 151] on icon at bounding box center [335, 149] width 6 height 6
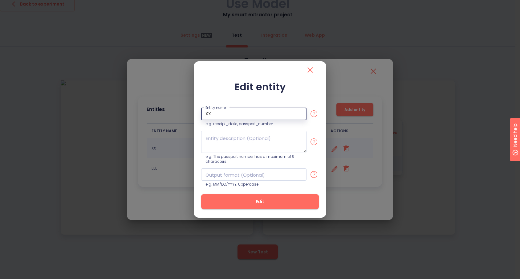
drag, startPoint x: 216, startPoint y: 116, endPoint x: 186, endPoint y: 114, distance: 30.3
click at [186, 114] on div "Edit entity Entity name XX Entity name e.g. receipt_date, passport_number e.g. …" at bounding box center [260, 139] width 520 height 279
type input "DATE"
click at [237, 201] on span "Edit" at bounding box center [260, 202] width 98 height 8
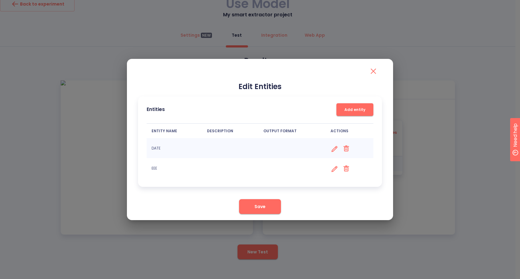
click at [156, 170] on p "EEE" at bounding box center [175, 168] width 46 height 5
click at [328, 169] on td "Delete entry" at bounding box center [350, 168] width 48 height 20
click at [332, 170] on icon at bounding box center [335, 169] width 8 height 8
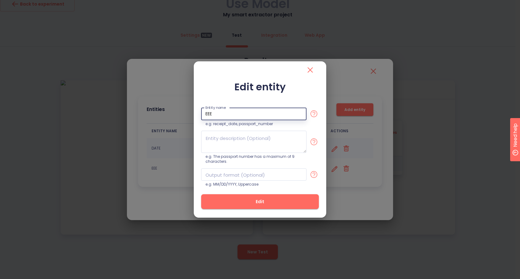
drag, startPoint x: 219, startPoint y: 116, endPoint x: 191, endPoint y: 113, distance: 28.2
click at [191, 113] on div "Edit entity Entity name EEE Entity name e.g. receipt_date, passport_number e.g.…" at bounding box center [260, 139] width 520 height 279
type input "TIME"
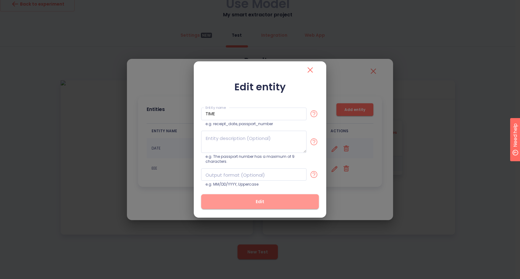
click at [253, 205] on button "Edit" at bounding box center [260, 201] width 118 height 15
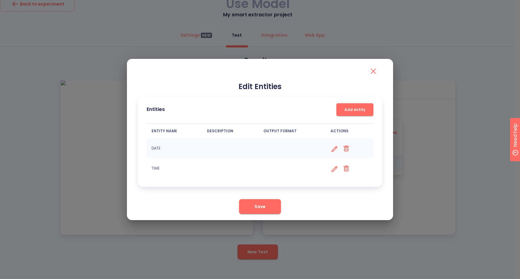
click at [273, 203] on button "Save" at bounding box center [260, 206] width 42 height 15
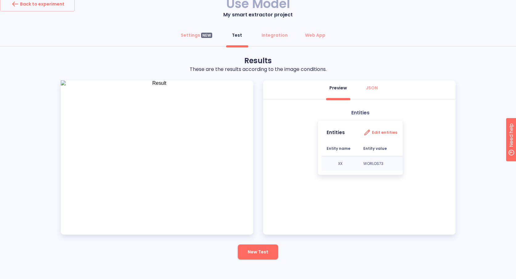
click at [371, 162] on p "WORLOS73" at bounding box center [382, 163] width 38 height 5
click at [221, 190] on img at bounding box center [157, 157] width 192 height 154
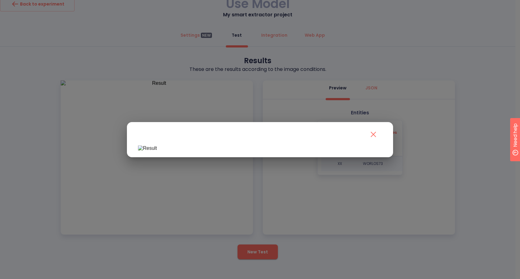
click at [447, 185] on div at bounding box center [260, 139] width 520 height 279
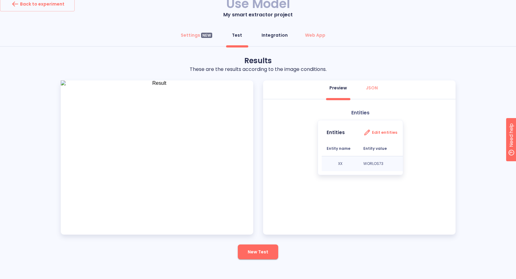
click at [271, 32] on div "Integration" at bounding box center [274, 35] width 26 height 6
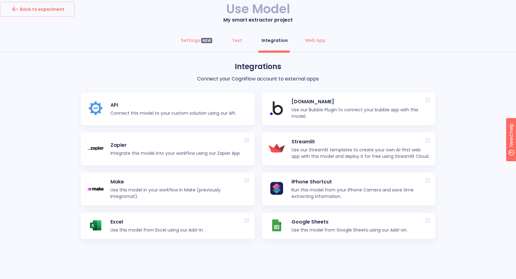
scroll to position [4, 0]
click at [325, 37] on button "Web App" at bounding box center [315, 40] width 28 height 15
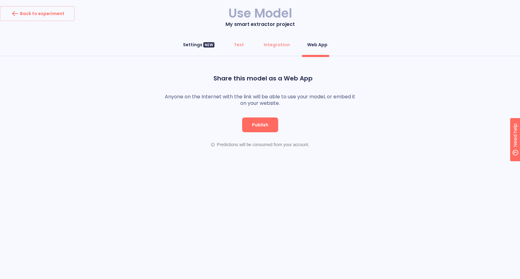
click at [196, 43] on div "Settings NEW" at bounding box center [198, 45] width 31 height 6
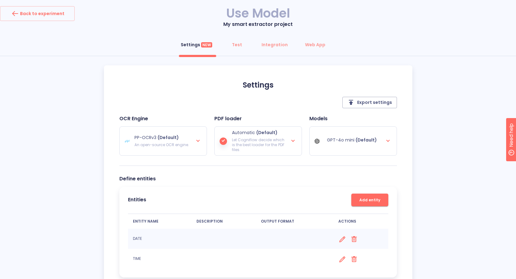
scroll to position [51, 0]
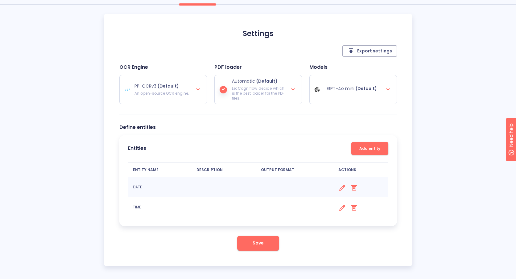
click at [265, 245] on button "Save" at bounding box center [258, 243] width 42 height 15
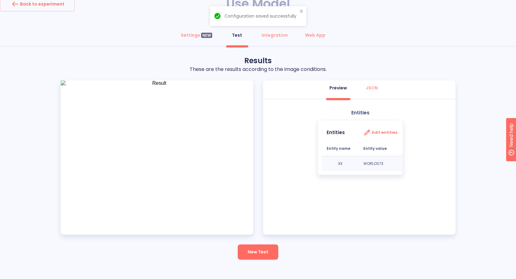
scroll to position [1, 0]
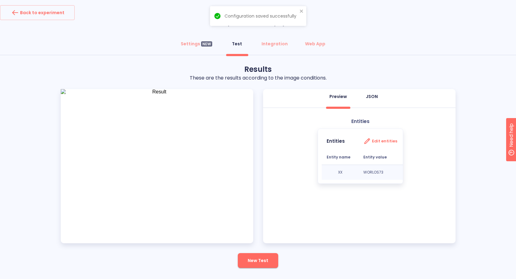
click at [372, 99] on div "JSON" at bounding box center [372, 96] width 12 height 6
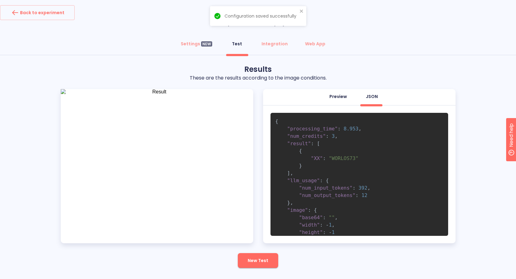
click at [344, 97] on div "Preview" at bounding box center [338, 96] width 18 height 6
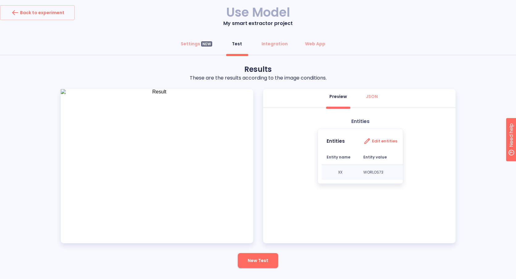
scroll to position [10, 0]
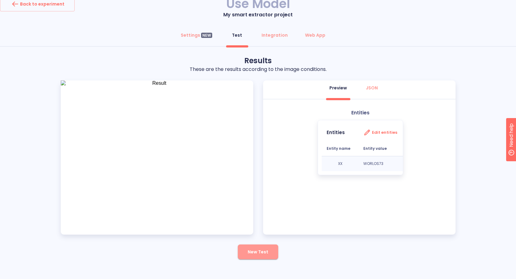
click at [261, 256] on button "New Test" at bounding box center [258, 251] width 40 height 15
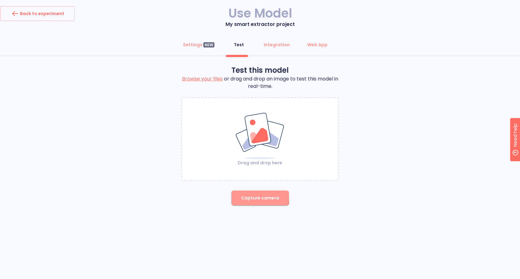
click at [252, 194] on span "Capture camera" at bounding box center [260, 198] width 38 height 8
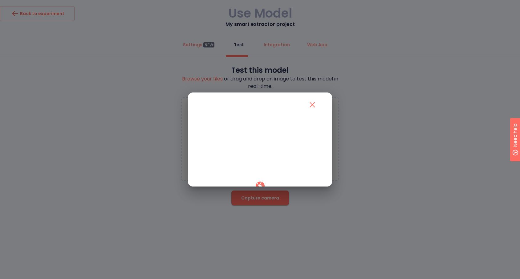
click at [251, 194] on button "button" at bounding box center [260, 186] width 18 height 18
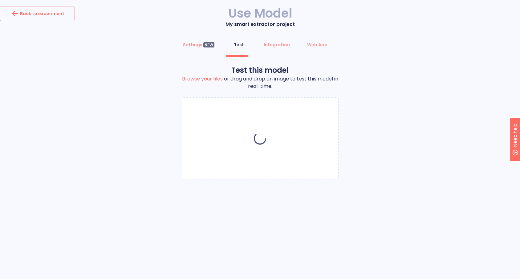
click at [260, 147] on div at bounding box center [260, 138] width 157 height 82
click at [207, 76] on label "Browse your files" at bounding box center [202, 78] width 41 height 7
click at [206, 79] on label "Browse your files" at bounding box center [202, 78] width 41 height 7
click at [29, 14] on div "Back to experiment" at bounding box center [37, 14] width 54 height 10
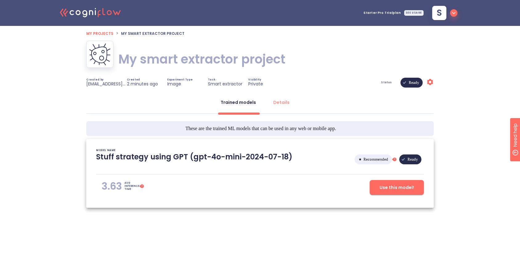
click at [392, 188] on span "Use this model!" at bounding box center [397, 188] width 35 height 8
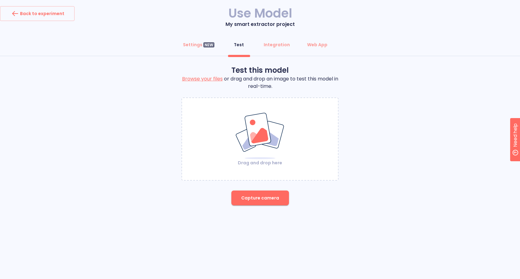
click at [210, 79] on label "Browse your files" at bounding box center [202, 78] width 41 height 7
click at [0, 0] on input "Browse your files" at bounding box center [0, 0] width 0 height 0
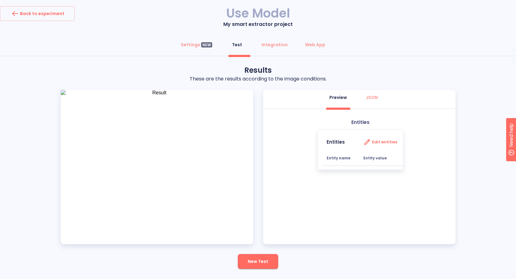
click at [177, 190] on img at bounding box center [157, 167] width 192 height 154
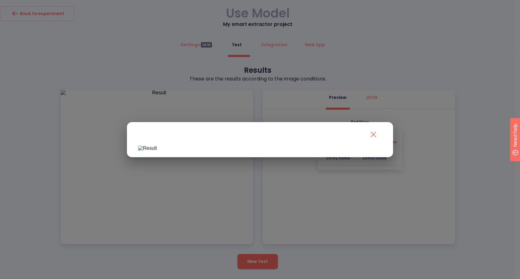
click at [498, 154] on div at bounding box center [260, 139] width 520 height 279
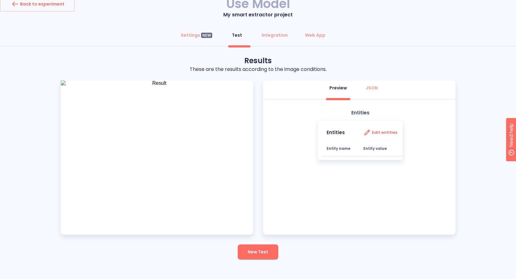
scroll to position [8, 0]
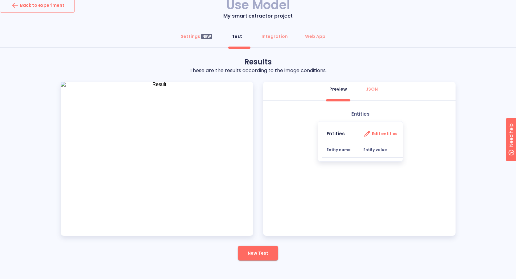
click at [337, 149] on b "Entity name" at bounding box center [338, 149] width 24 height 5
click at [381, 150] on b "Entity value" at bounding box center [374, 149] width 23 height 5
click at [379, 132] on h3 "Edit entities" at bounding box center [384, 133] width 25 height 5
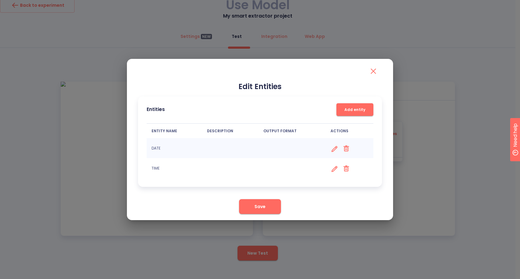
click at [174, 149] on p "DATE" at bounding box center [175, 148] width 46 height 5
click at [158, 150] on p "DATE" at bounding box center [175, 148] width 46 height 5
click at [257, 206] on span "Save" at bounding box center [260, 207] width 11 height 8
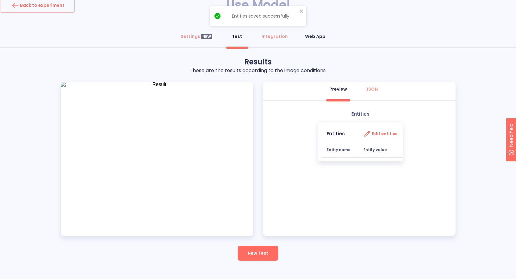
click at [310, 37] on div "Web App" at bounding box center [315, 36] width 20 height 6
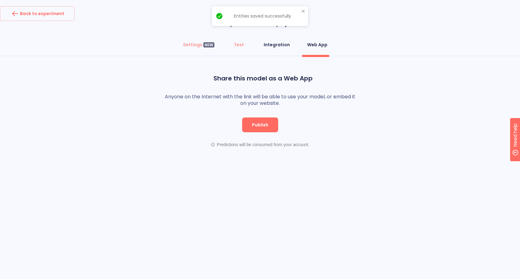
click at [272, 43] on div "Integration" at bounding box center [277, 45] width 26 height 6
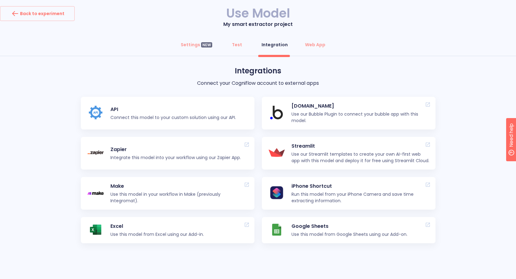
click at [318, 196] on p "Run this model from your iPhone Camera and save time extracting information." at bounding box center [360, 197] width 138 height 13
click at [121, 228] on p "Excel" at bounding box center [156, 226] width 93 height 7
click at [181, 229] on p "Excel" at bounding box center [156, 226] width 93 height 7
click at [312, 46] on div "Web App" at bounding box center [315, 45] width 20 height 6
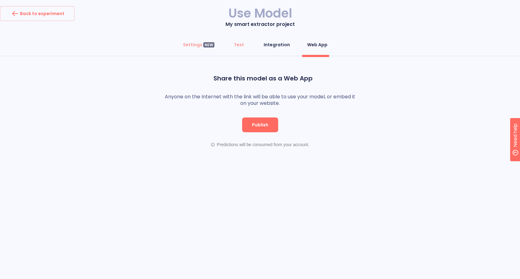
click at [280, 45] on div "Integration" at bounding box center [277, 45] width 26 height 6
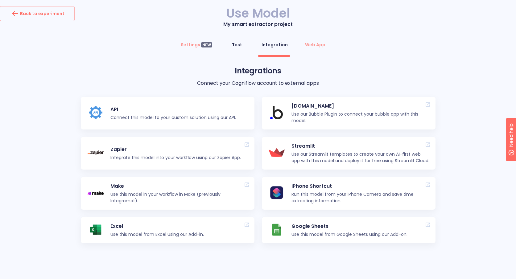
click at [236, 46] on div "Test" at bounding box center [237, 45] width 10 height 6
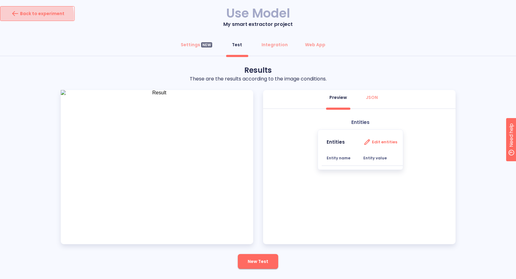
click at [31, 16] on div "Back to experiment" at bounding box center [37, 14] width 54 height 10
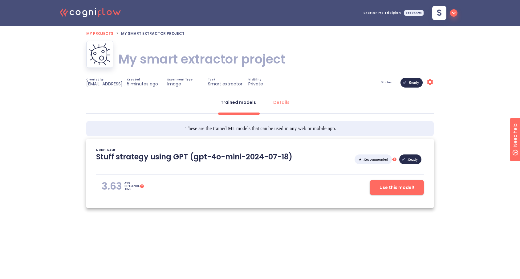
click at [100, 34] on span "My projects" at bounding box center [99, 33] width 27 height 5
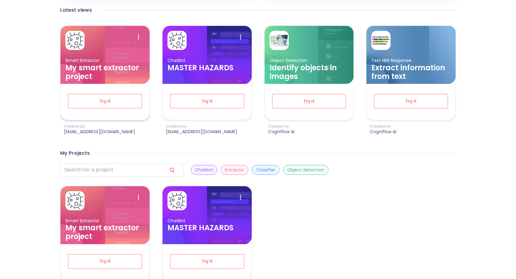
scroll to position [240, 0]
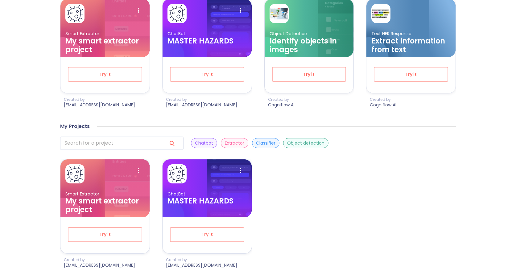
click at [236, 145] on div "Extractor" at bounding box center [234, 143] width 27 height 10
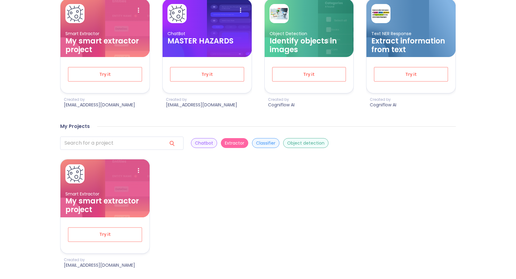
click at [276, 139] on div "Classifier" at bounding box center [265, 143] width 27 height 10
click at [297, 144] on p "Object detection" at bounding box center [305, 143] width 37 height 6
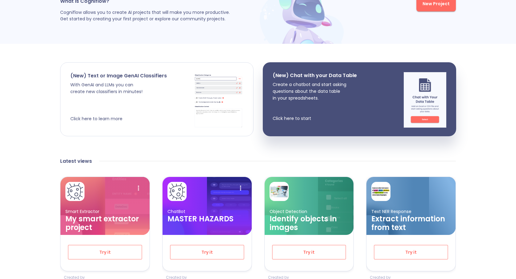
scroll to position [20, 0]
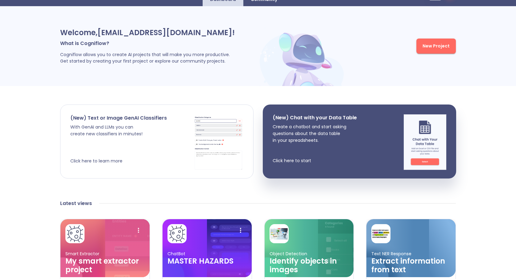
click at [102, 137] on p "With GenAI and LLMs you can create new classifiers in minutes! Click here to le…" at bounding box center [118, 144] width 96 height 41
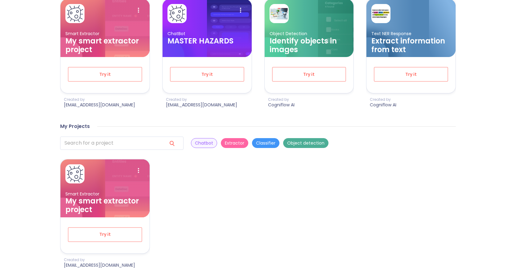
scroll to position [0, 0]
